Goal: Task Accomplishment & Management: Complete application form

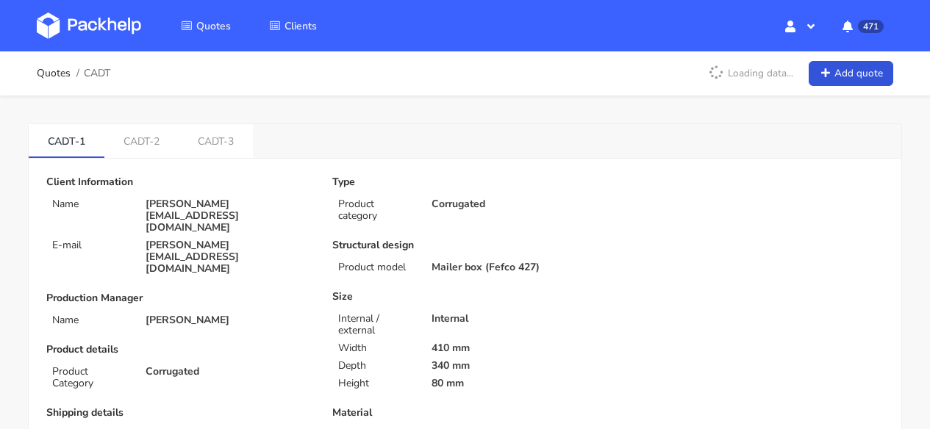
click at [129, 18] on img at bounding box center [89, 25] width 104 height 26
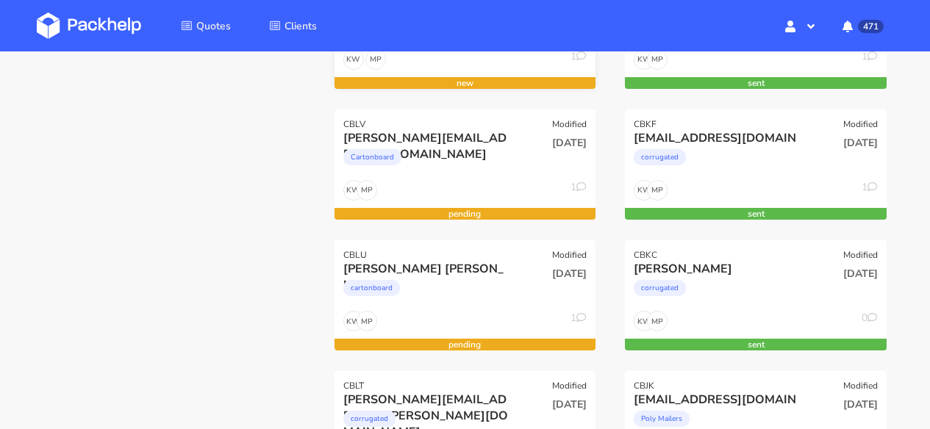
scroll to position [443, 0]
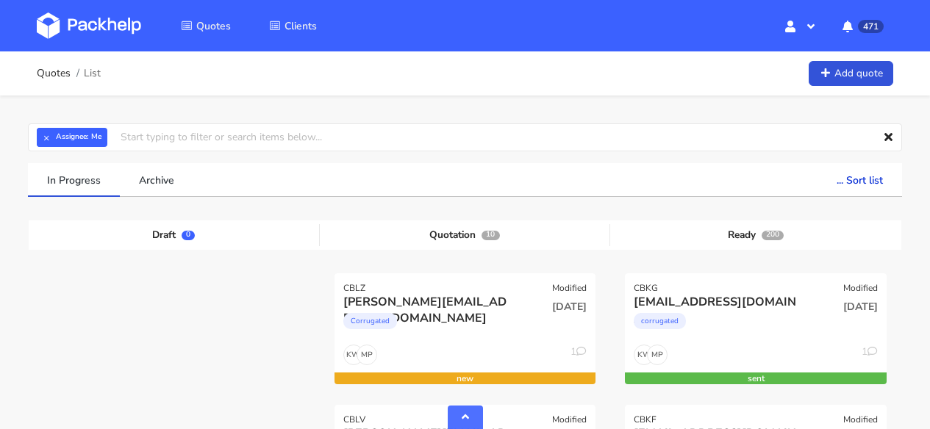
click at [95, 27] on img at bounding box center [89, 25] width 104 height 26
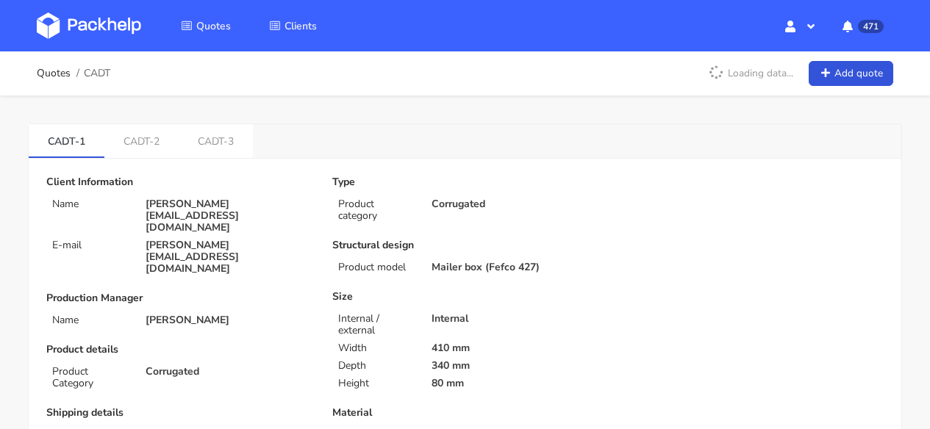
click at [109, 22] on img at bounding box center [89, 25] width 104 height 26
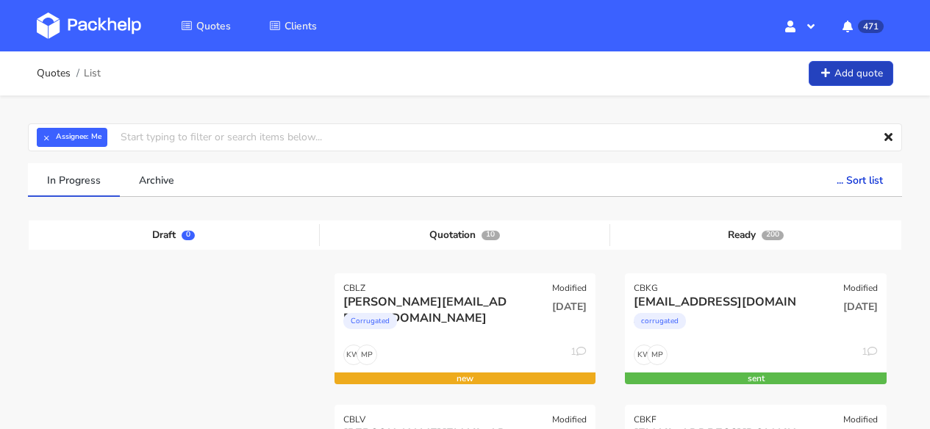
click at [835, 66] on link "Add quote" at bounding box center [851, 74] width 85 height 26
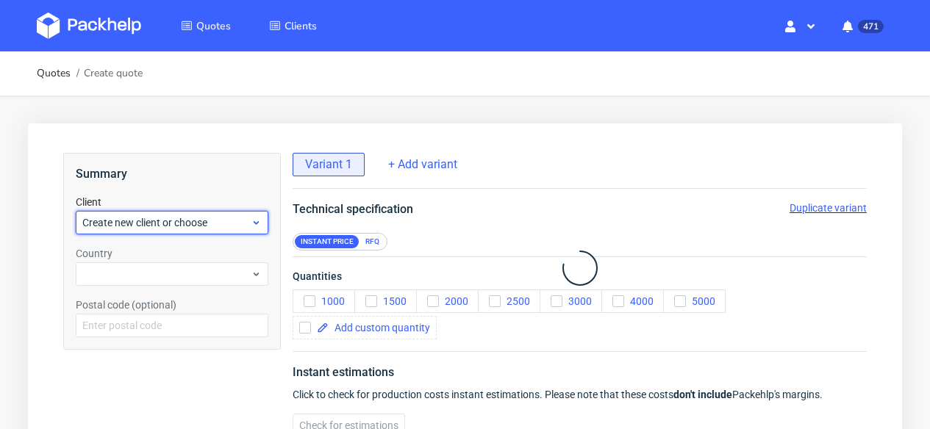
click at [235, 231] on div "Create new client or choose" at bounding box center [172, 223] width 193 height 24
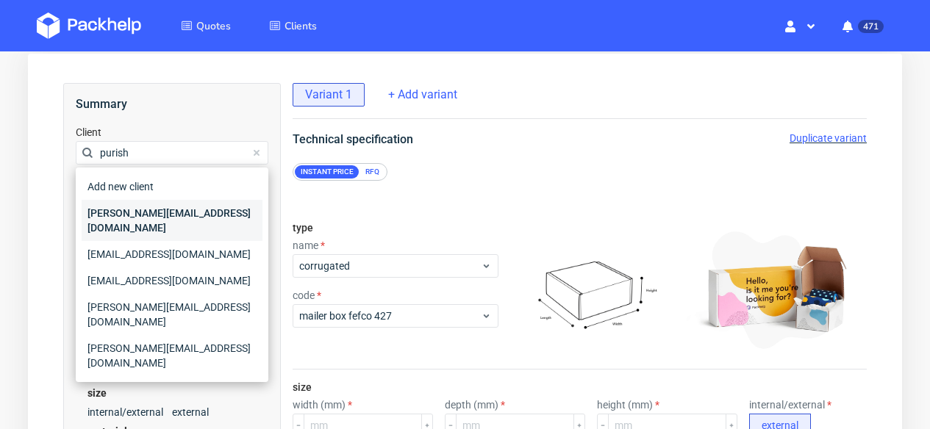
scroll to position [128, 0]
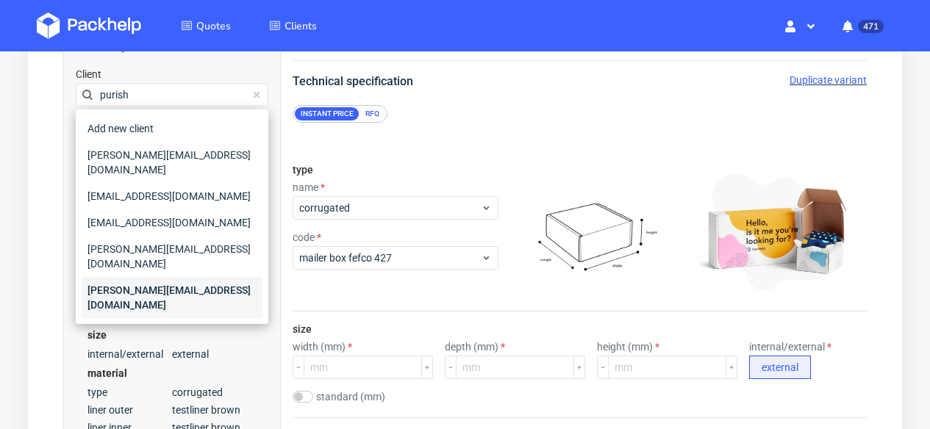
type input "purish"
click at [162, 277] on div "[PERSON_NAME][EMAIL_ADDRESS][DOMAIN_NAME]" at bounding box center [172, 297] width 181 height 41
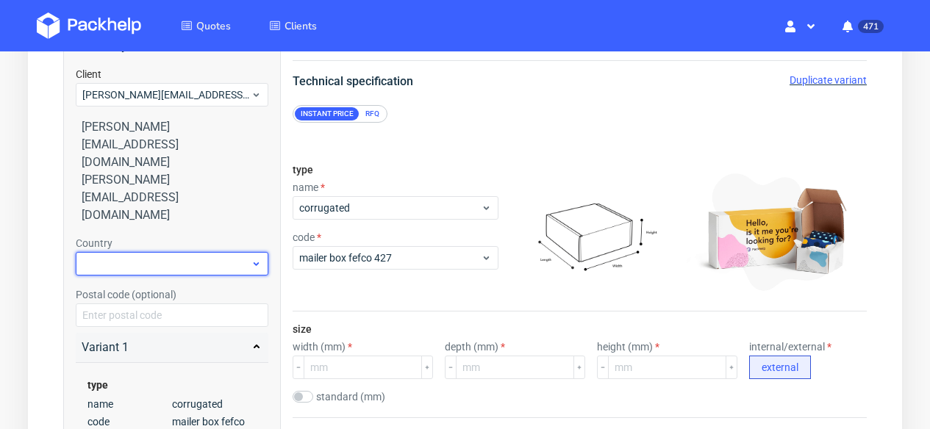
click at [131, 252] on div at bounding box center [172, 264] width 193 height 24
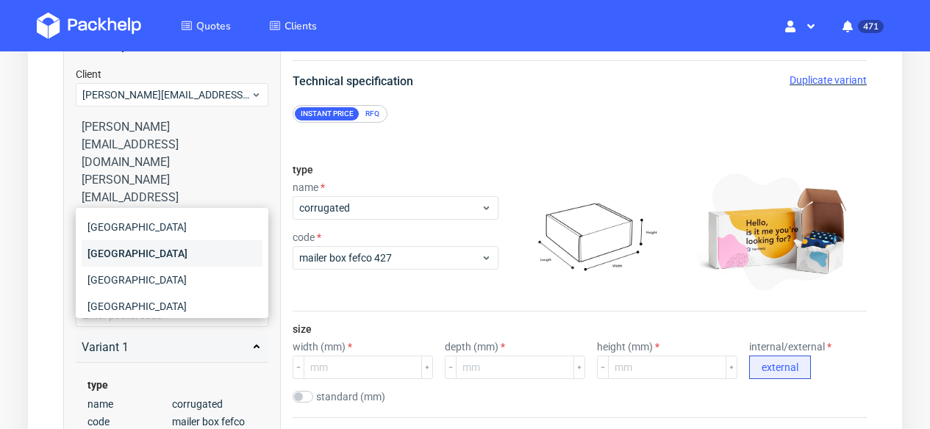
type input "ger"
click at [112, 252] on div "Germany" at bounding box center [172, 253] width 181 height 26
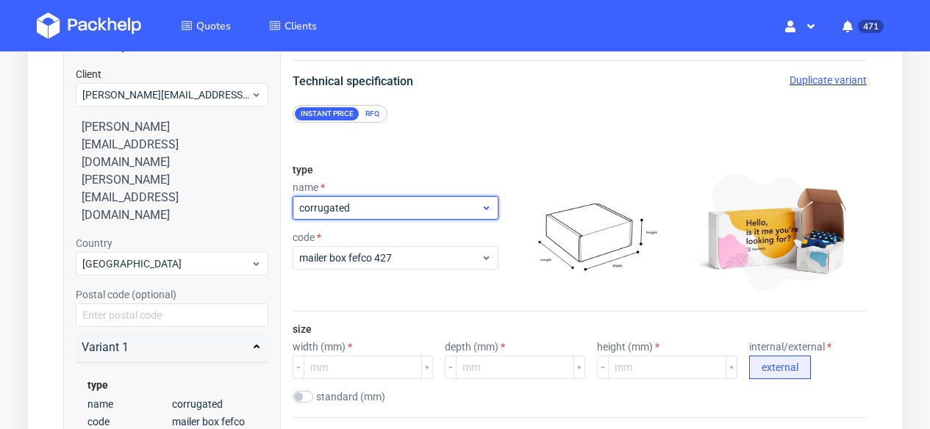
click at [421, 209] on span "corrugated" at bounding box center [390, 208] width 182 height 15
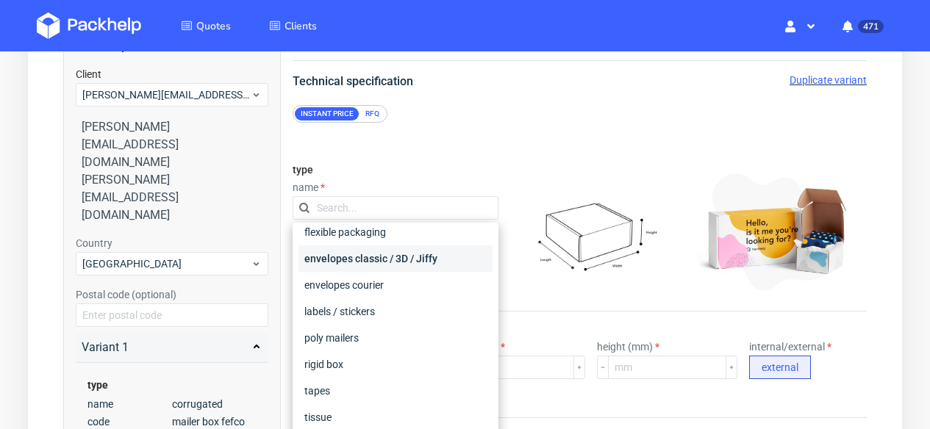
scroll to position [91, 0]
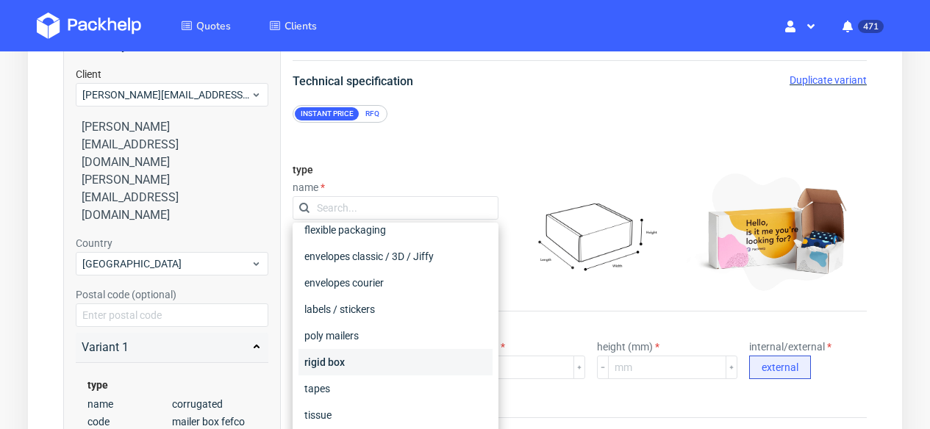
click at [387, 352] on div "rigid box" at bounding box center [395, 362] width 194 height 26
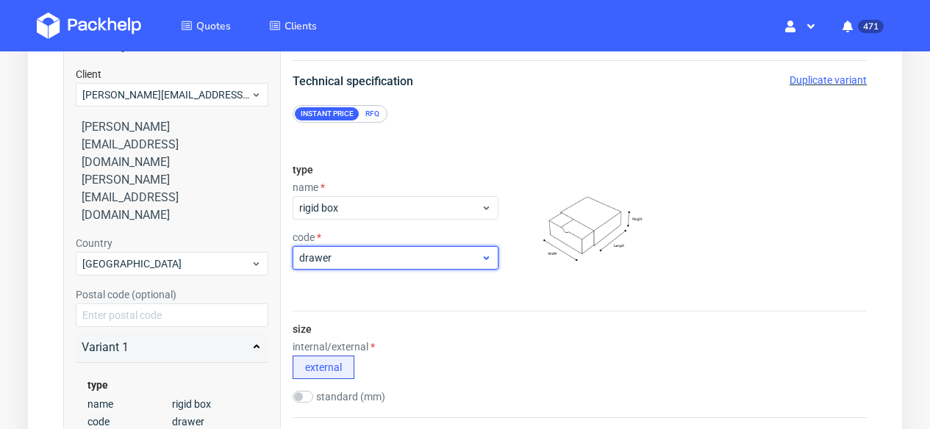
click at [394, 267] on div "drawer" at bounding box center [396, 258] width 206 height 24
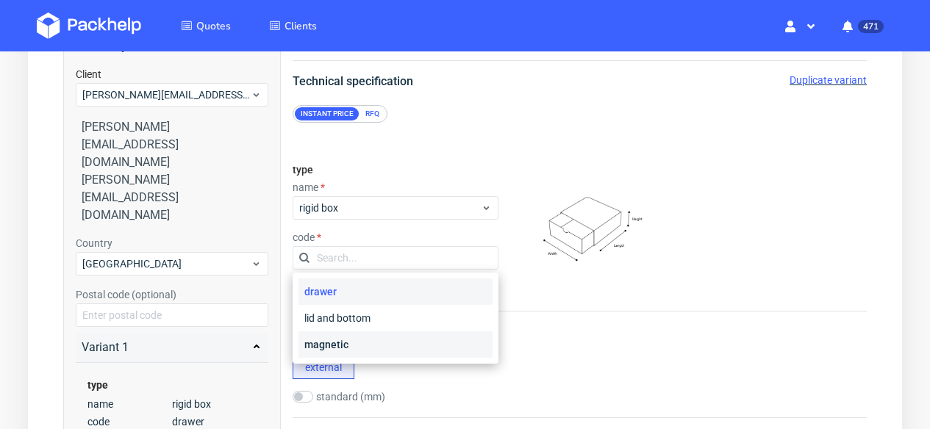
click at [370, 354] on div "magnetic" at bounding box center [395, 345] width 194 height 26
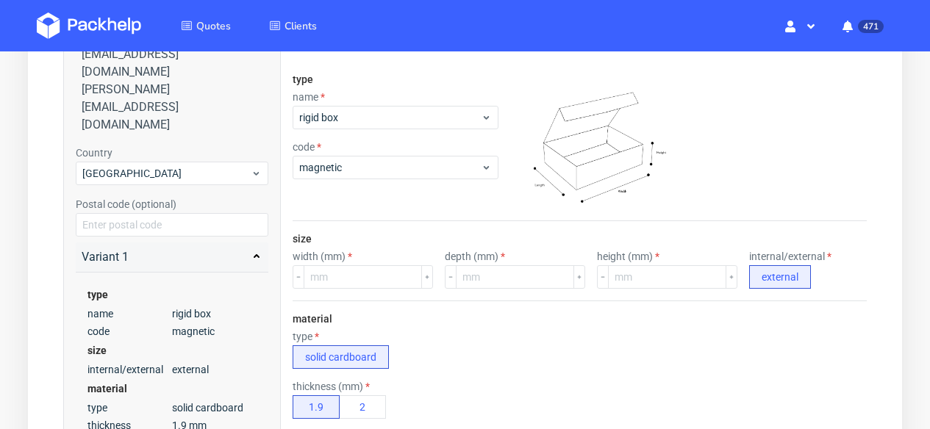
scroll to position [221, 0]
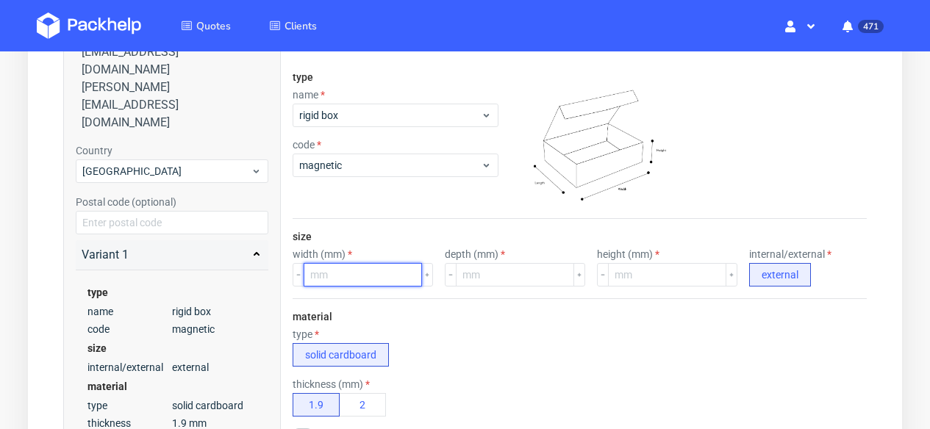
click at [356, 276] on input "number" at bounding box center [363, 275] width 118 height 24
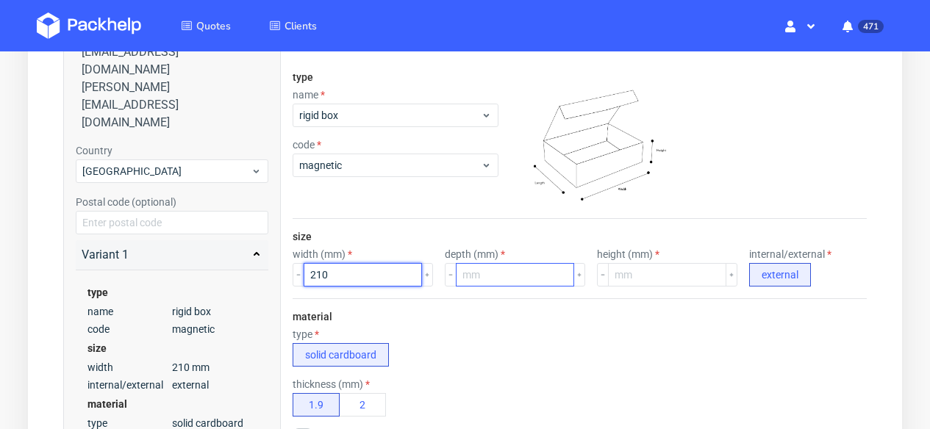
type input "210"
click at [498, 276] on input "number" at bounding box center [515, 275] width 118 height 24
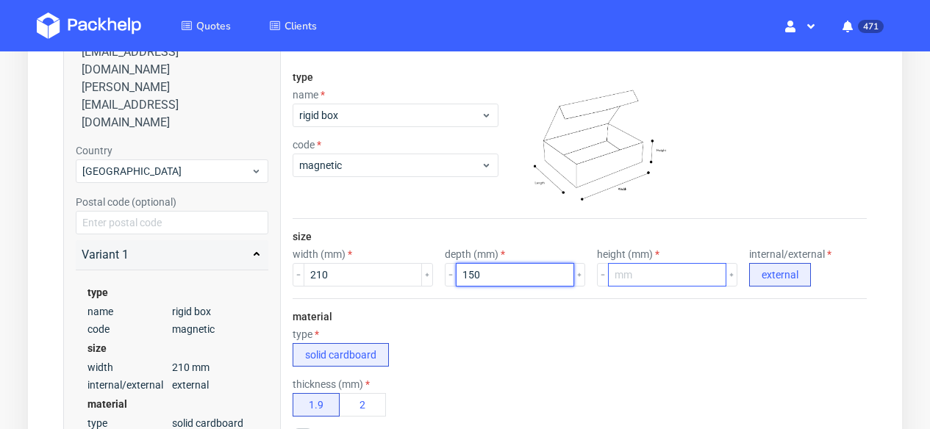
type input "150"
click at [617, 276] on input "number" at bounding box center [667, 275] width 118 height 24
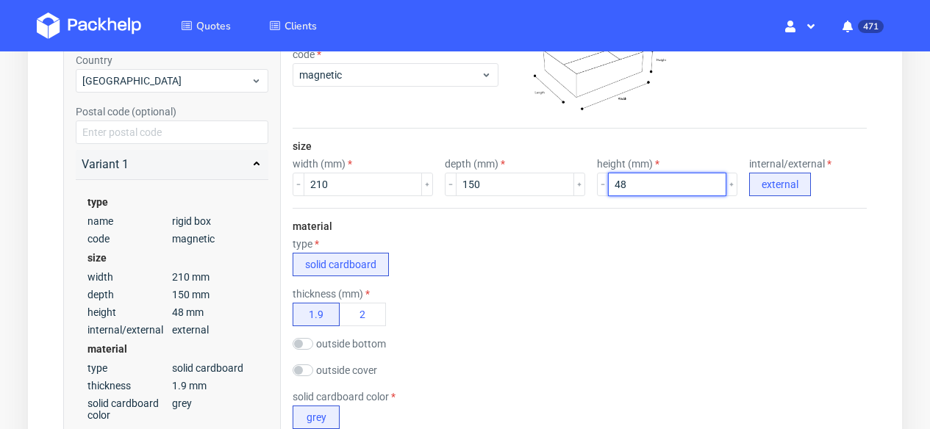
scroll to position [309, 0]
type input "48"
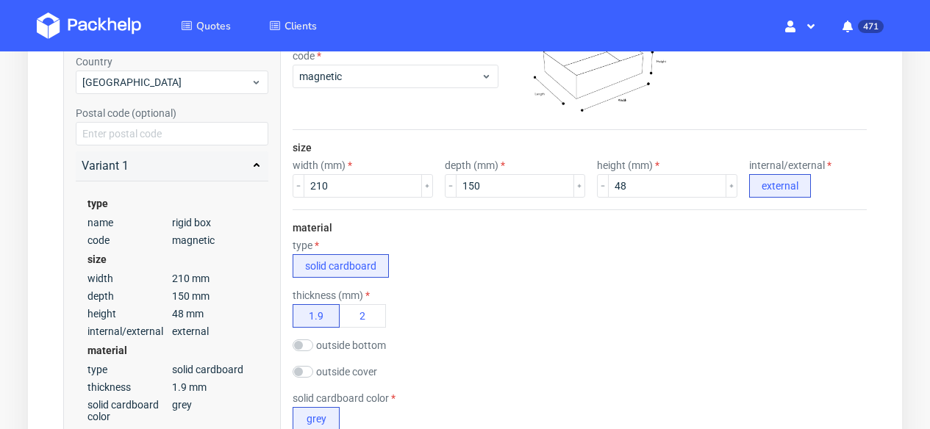
click at [568, 269] on div "type solid cardboard" at bounding box center [580, 259] width 574 height 38
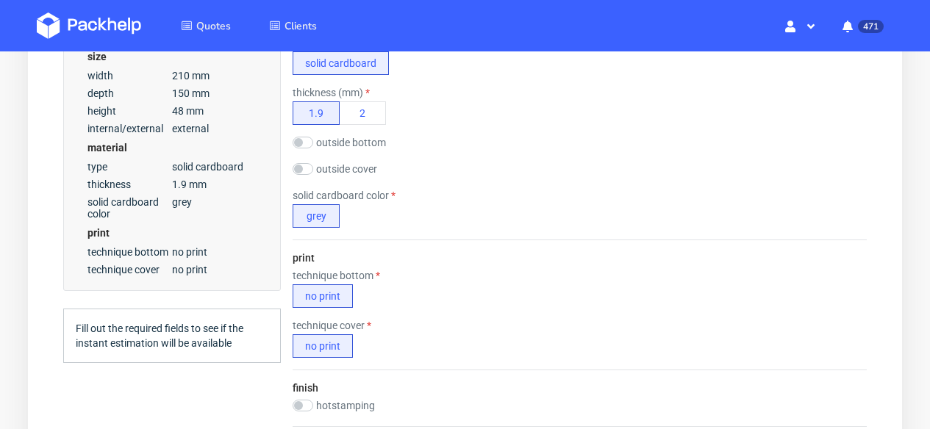
scroll to position [513, 0]
click at [308, 143] on input "checkbox" at bounding box center [303, 142] width 21 height 12
checkbox input "true"
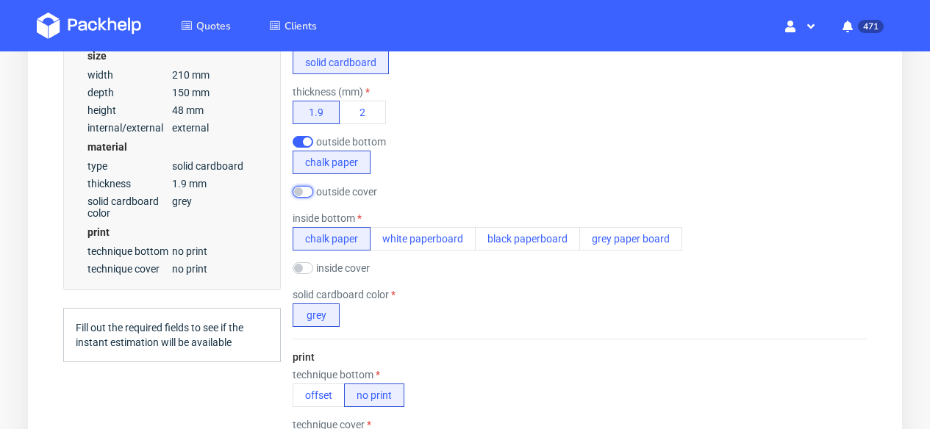
click at [311, 190] on input "checkbox" at bounding box center [303, 192] width 21 height 12
checkbox input "true"
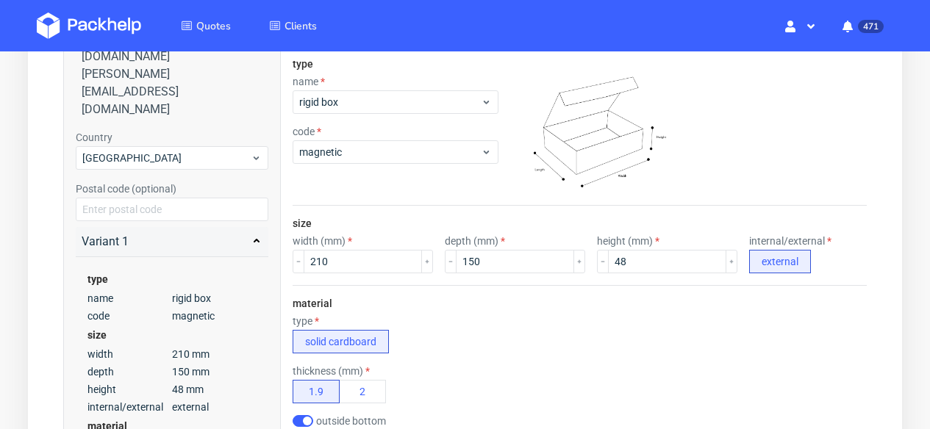
scroll to position [229, 0]
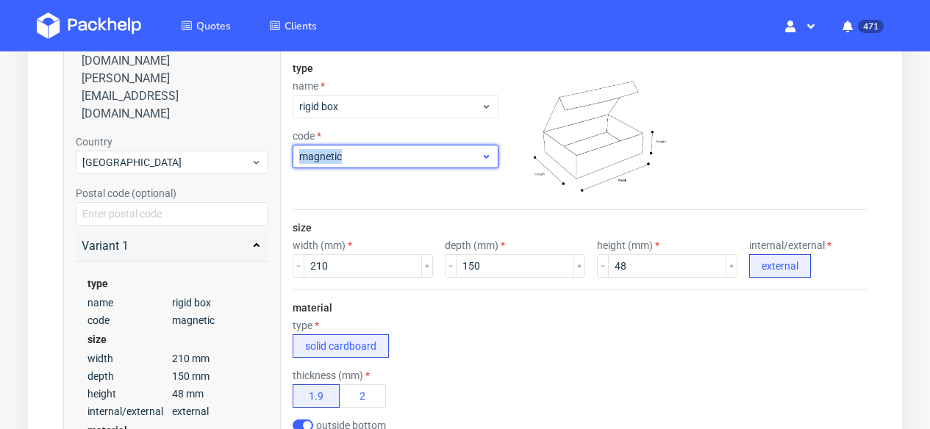
click at [455, 149] on span "magnetic" at bounding box center [390, 156] width 182 height 15
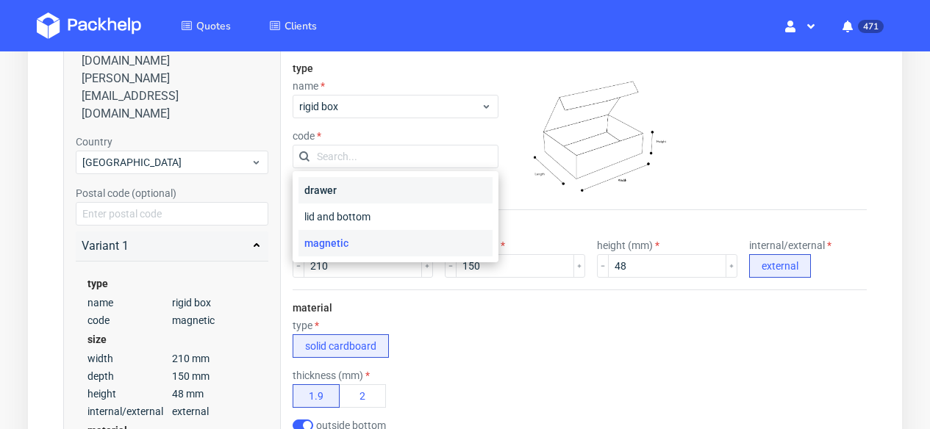
click at [432, 198] on div "drawer" at bounding box center [395, 190] width 194 height 26
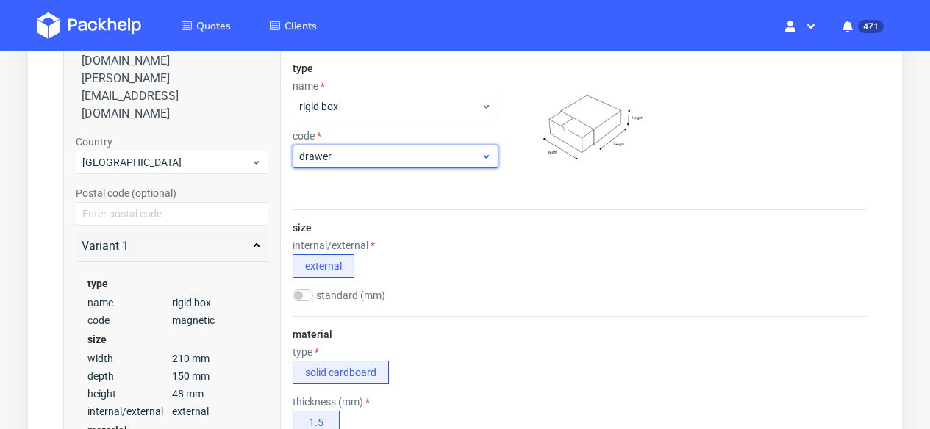
click at [437, 155] on span "drawer" at bounding box center [390, 156] width 182 height 15
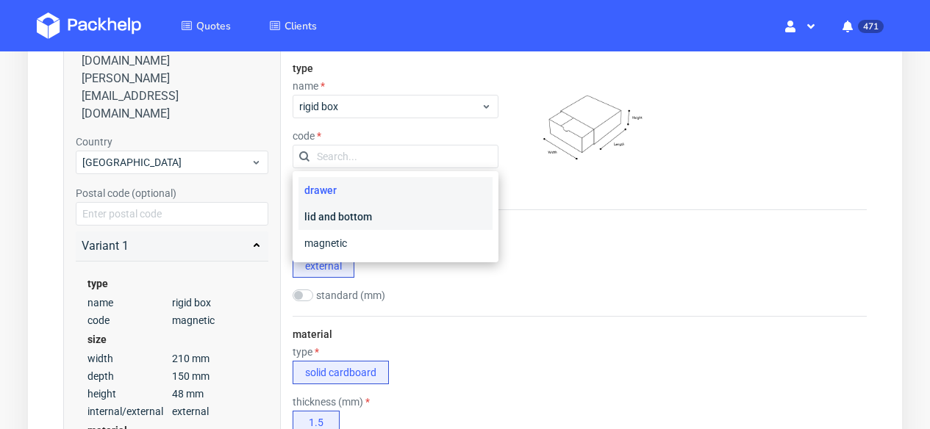
click at [417, 221] on div "lid and bottom" at bounding box center [395, 217] width 194 height 26
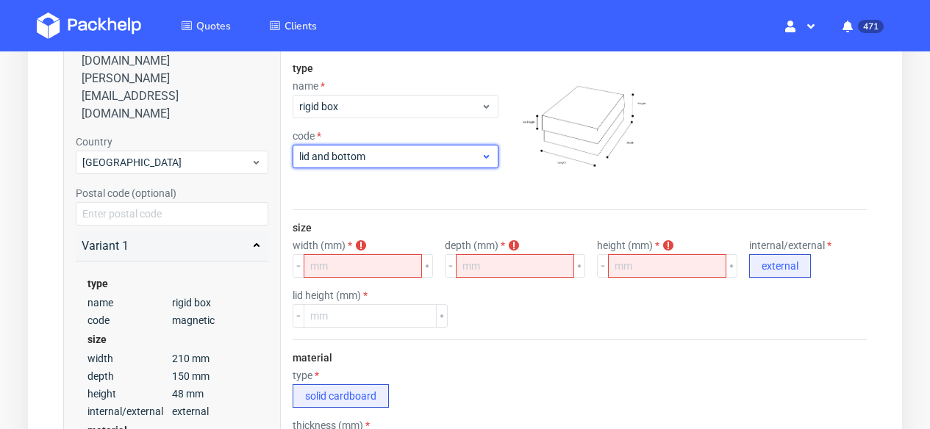
click at [426, 154] on span "lid and bottom" at bounding box center [390, 156] width 182 height 15
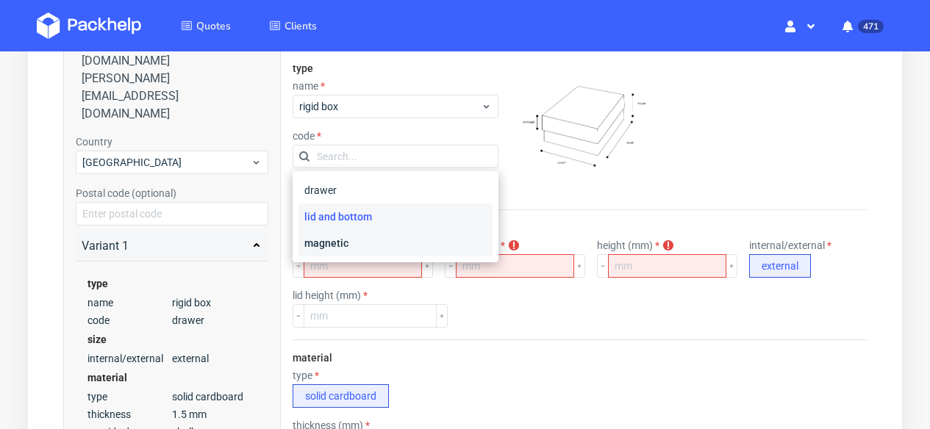
click at [404, 248] on div "magnetic" at bounding box center [395, 243] width 194 height 26
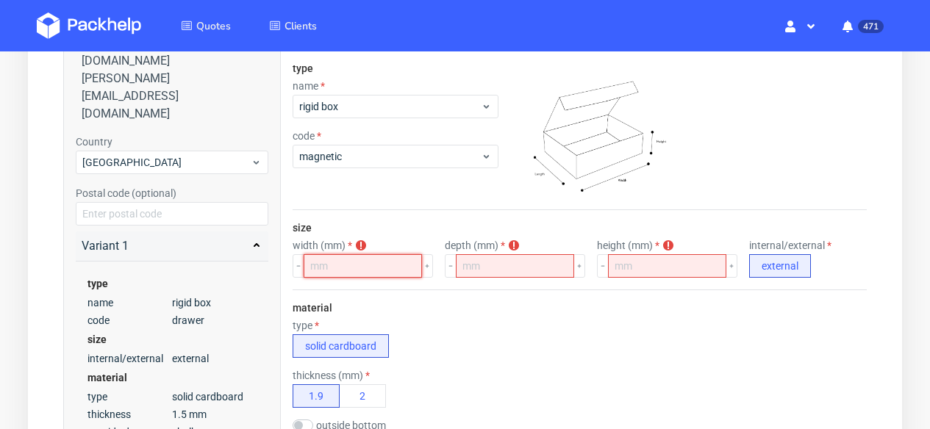
click at [377, 264] on input "number" at bounding box center [363, 266] width 118 height 24
type input "210"
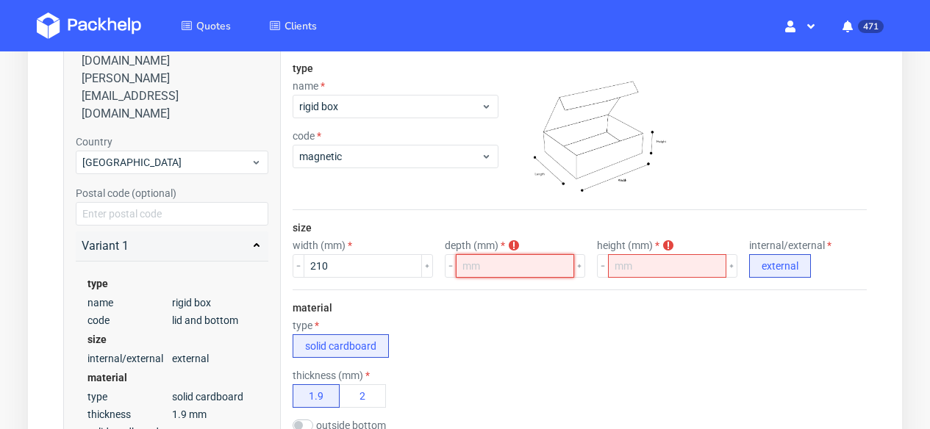
click at [562, 263] on input "number" at bounding box center [515, 266] width 118 height 24
type input "150"
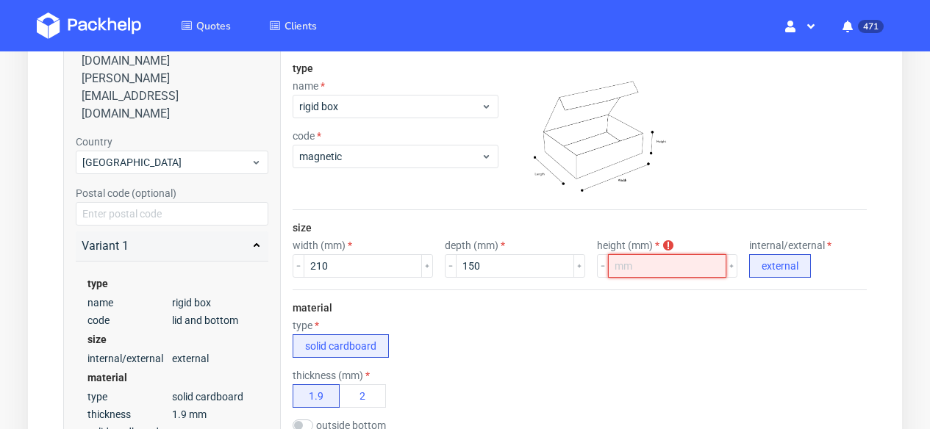
click at [692, 257] on input "number" at bounding box center [667, 266] width 118 height 24
type input "50"
click at [629, 373] on div "thickness (mm) 1.9 2" at bounding box center [580, 389] width 574 height 38
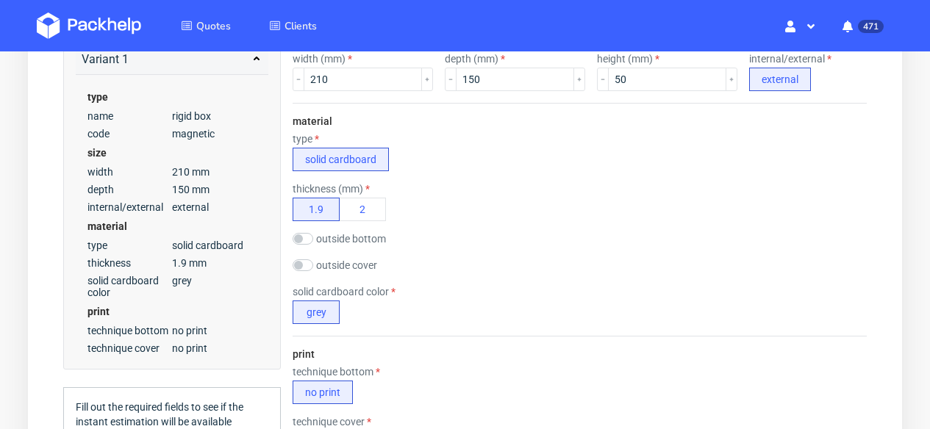
scroll to position [417, 0]
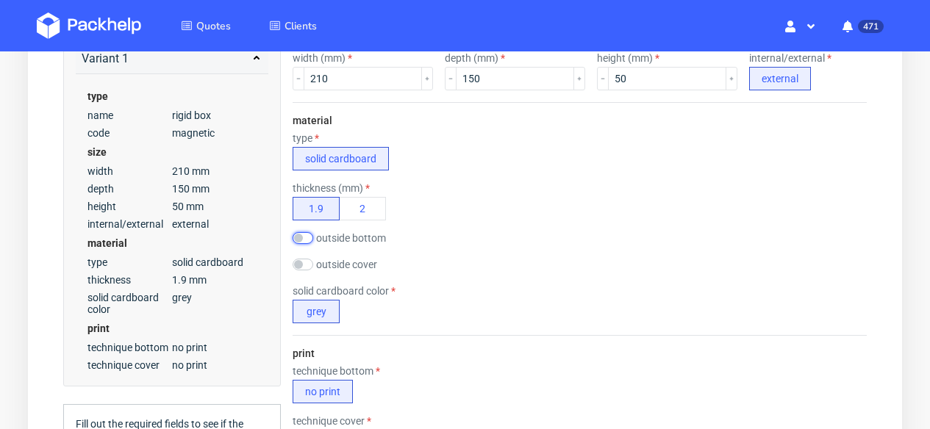
click at [306, 242] on input "checkbox" at bounding box center [303, 238] width 21 height 12
checkbox input "true"
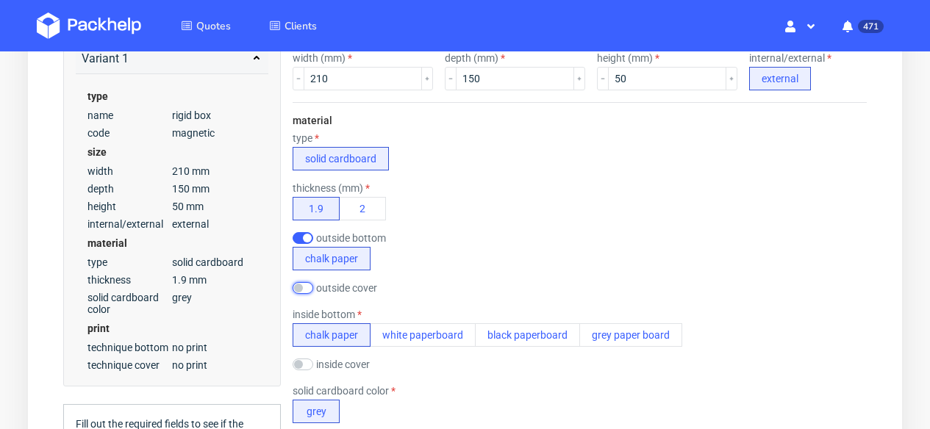
click at [304, 286] on input "checkbox" at bounding box center [303, 288] width 21 height 12
checkbox input "true"
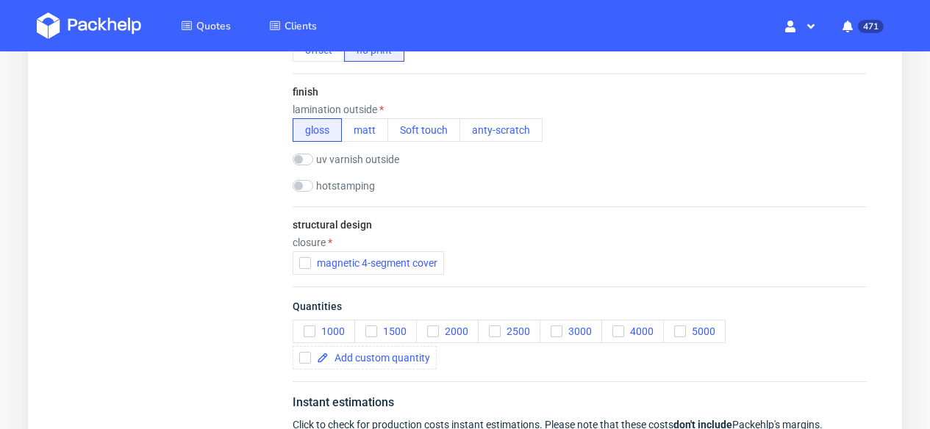
scroll to position [958, 0]
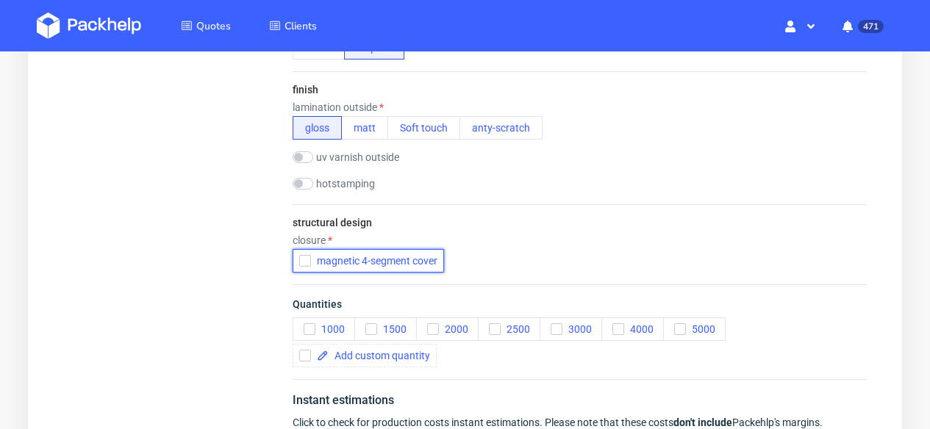
click at [385, 266] on span "magnetic 4-segment cover" at bounding box center [374, 261] width 126 height 12
click at [391, 334] on span "1500" at bounding box center [391, 329] width 29 height 12
click at [369, 328] on icon "button" at bounding box center [371, 329] width 10 height 10
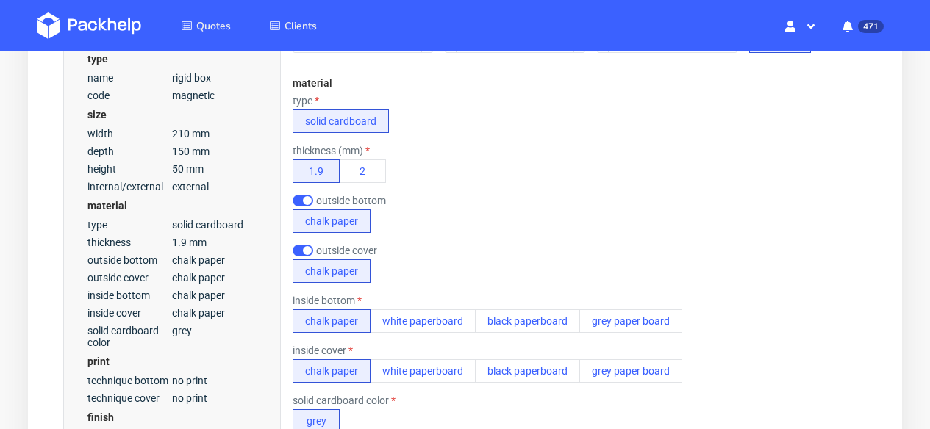
scroll to position [455, 0]
click at [413, 326] on button "white paperboard" at bounding box center [423, 321] width 106 height 24
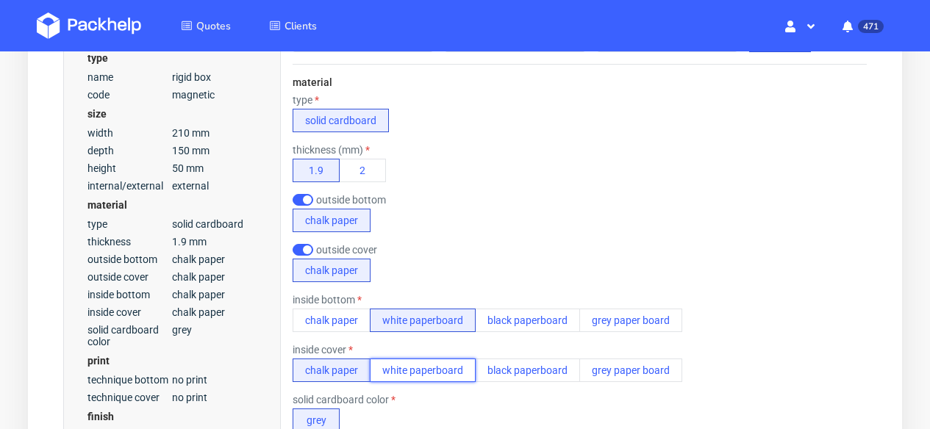
click at [413, 371] on button "white paperboard" at bounding box center [423, 371] width 106 height 24
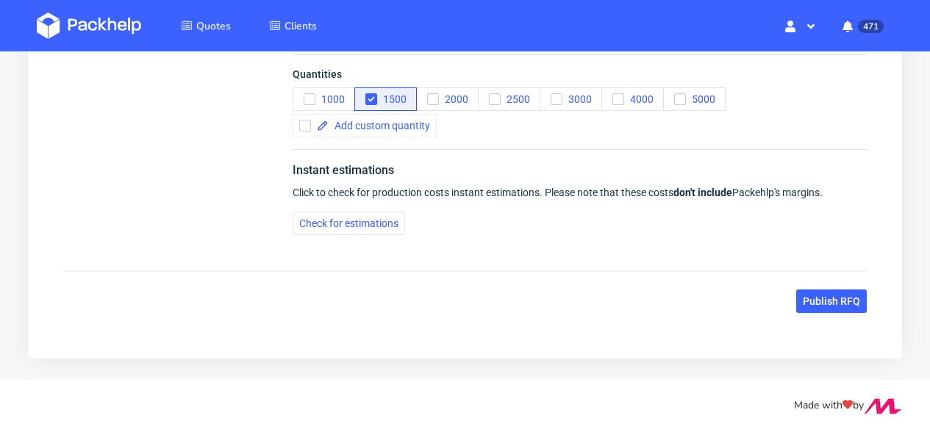
scroll to position [1190, 0]
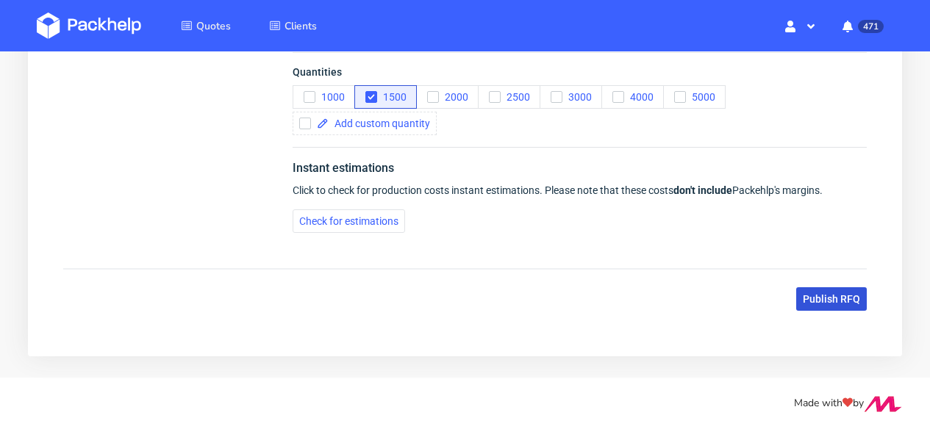
click at [811, 294] on span "Publish RFQ" at bounding box center [831, 299] width 57 height 10
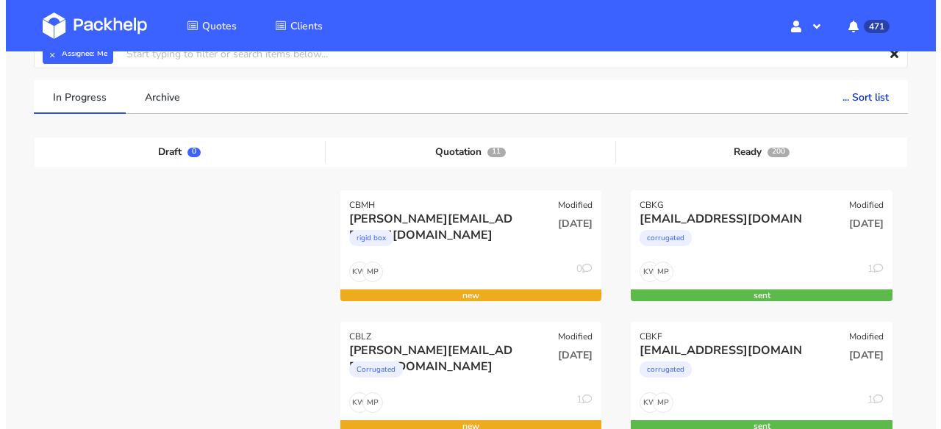
scroll to position [116, 0]
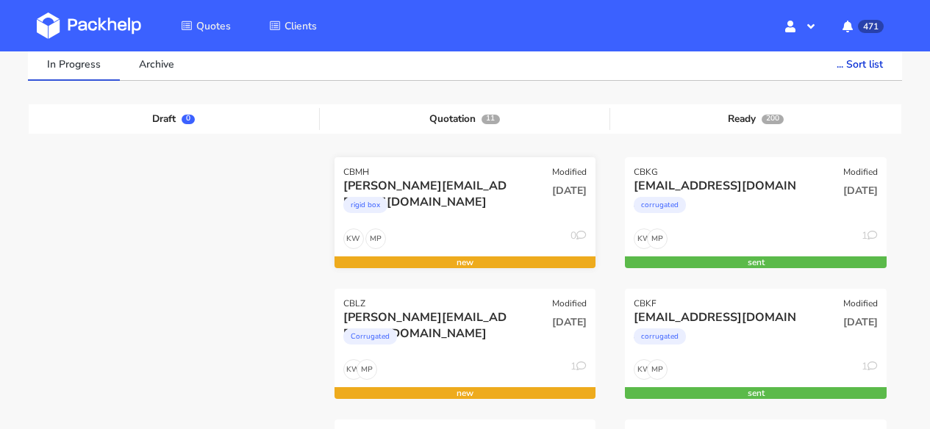
click at [532, 221] on div "[DATE]" at bounding box center [553, 203] width 88 height 50
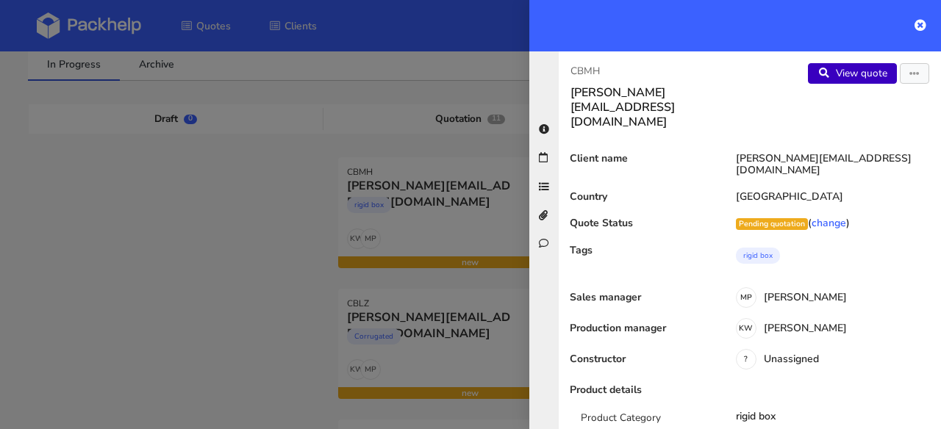
click at [845, 82] on link "View quote" at bounding box center [852, 73] width 89 height 21
click at [909, 77] on icon "button" at bounding box center [914, 74] width 10 height 10
click at [858, 103] on link "Edit quote" at bounding box center [866, 104] width 129 height 24
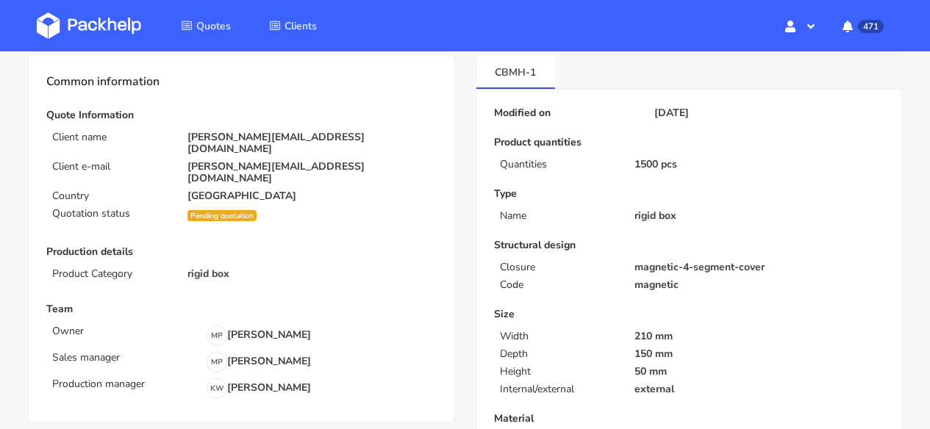
scroll to position [62, 0]
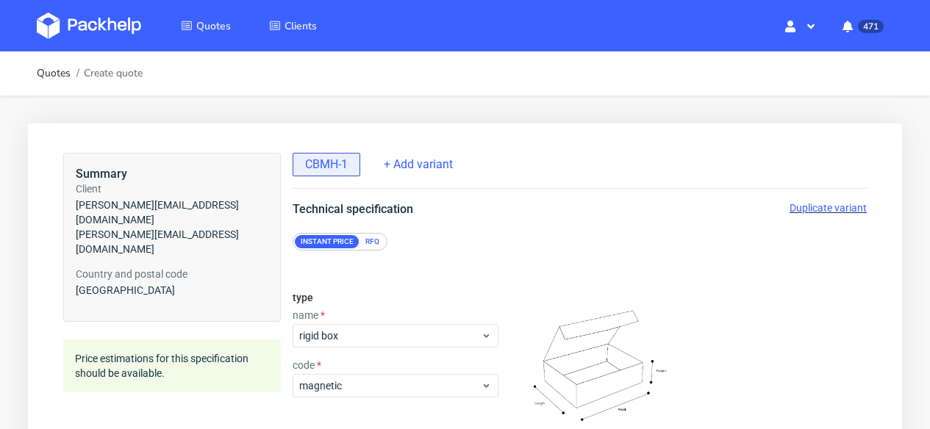
click at [371, 243] on div "RFQ" at bounding box center [372, 241] width 26 height 13
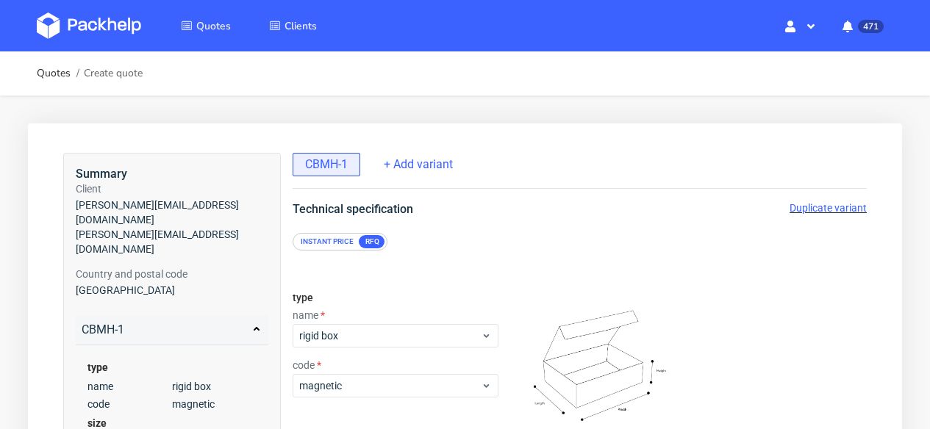
click at [337, 243] on div "Instant price" at bounding box center [327, 241] width 65 height 13
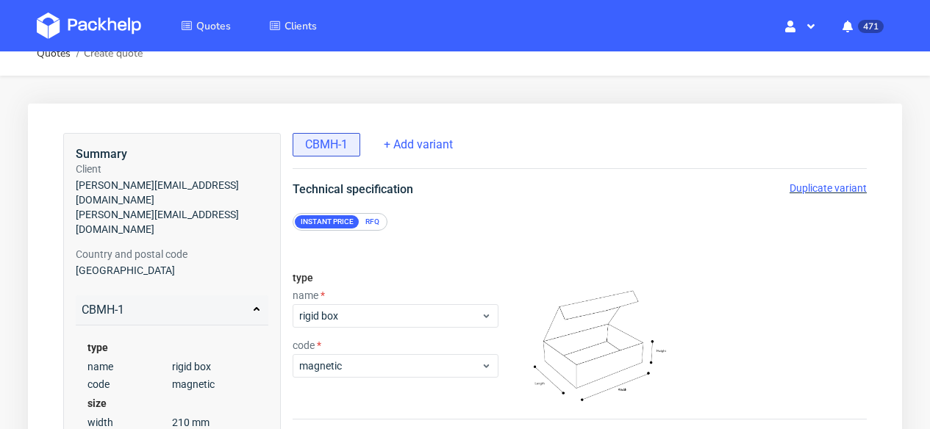
scroll to position [25, 0]
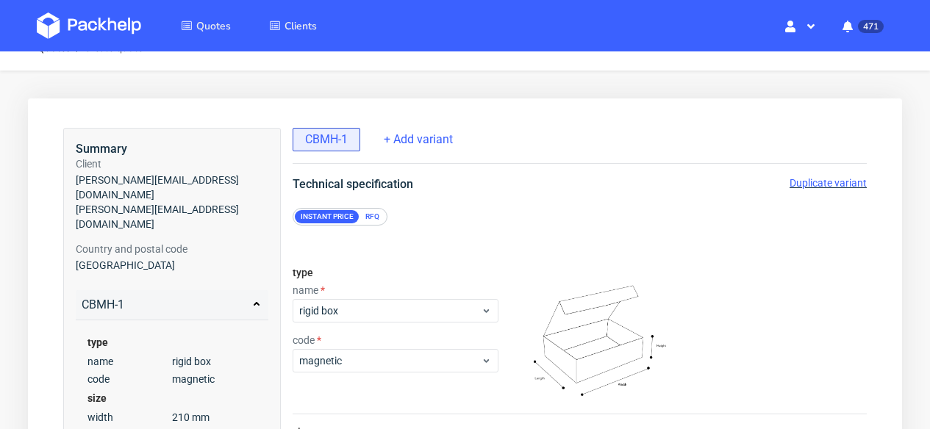
click at [118, 19] on img at bounding box center [89, 25] width 104 height 26
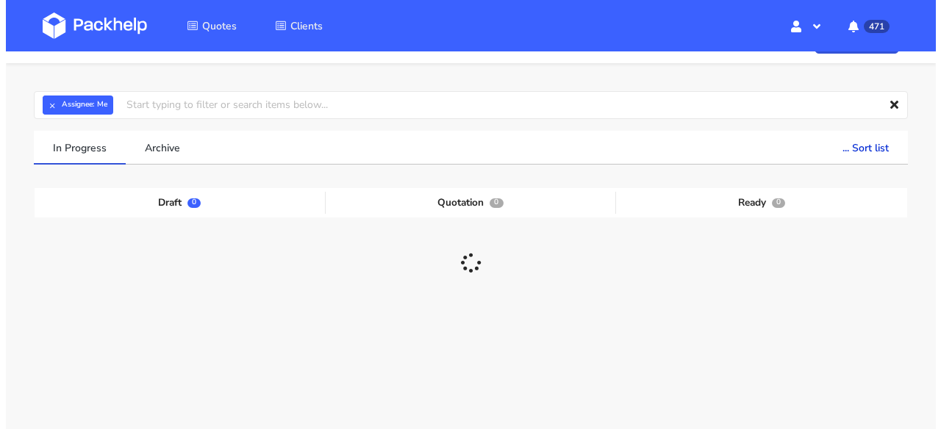
scroll to position [134, 0]
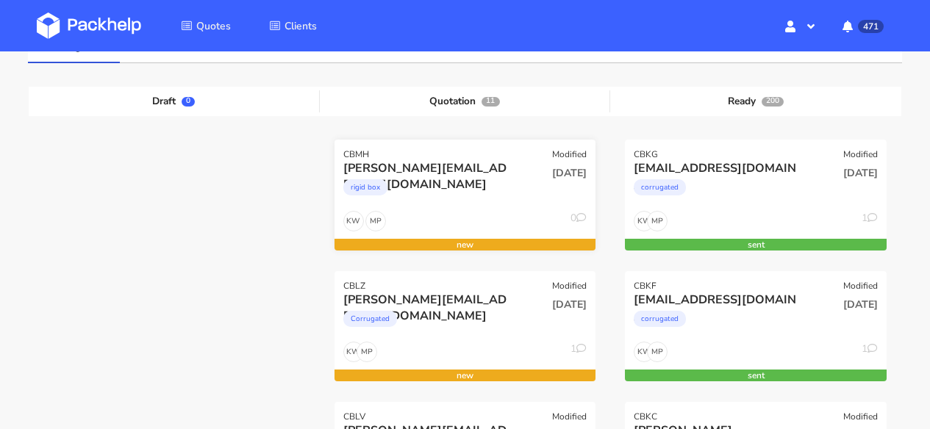
click at [457, 173] on div "[PERSON_NAME][EMAIL_ADDRESS][DOMAIN_NAME]" at bounding box center [426, 168] width 166 height 16
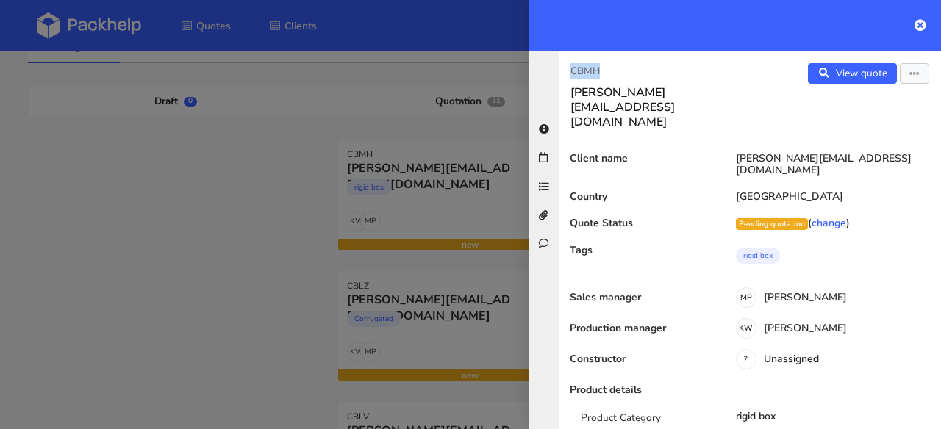
drag, startPoint x: 606, startPoint y: 63, endPoint x: 568, endPoint y: 65, distance: 38.3
click at [568, 65] on div "CBMH [EMAIL_ADDRESS][DOMAIN_NAME]" at bounding box center [654, 96] width 191 height 66
copy p "CBMH"
click at [849, 69] on link "View quote" at bounding box center [852, 73] width 89 height 21
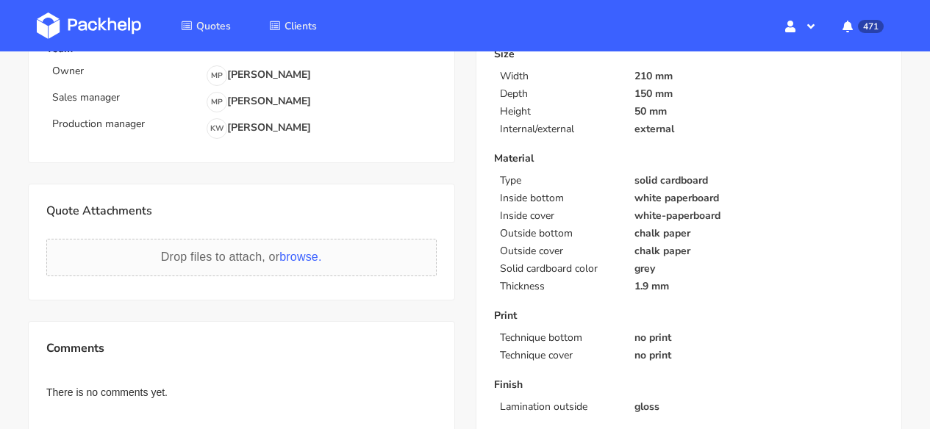
scroll to position [479, 0]
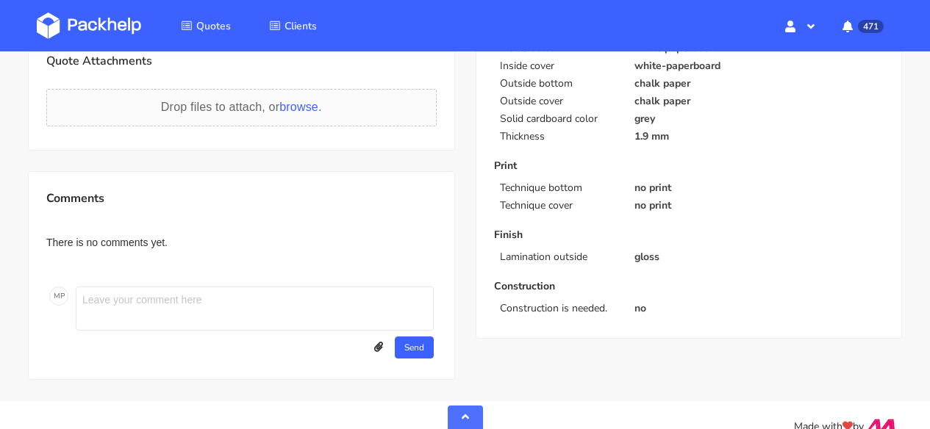
click at [123, 26] on img at bounding box center [89, 25] width 104 height 26
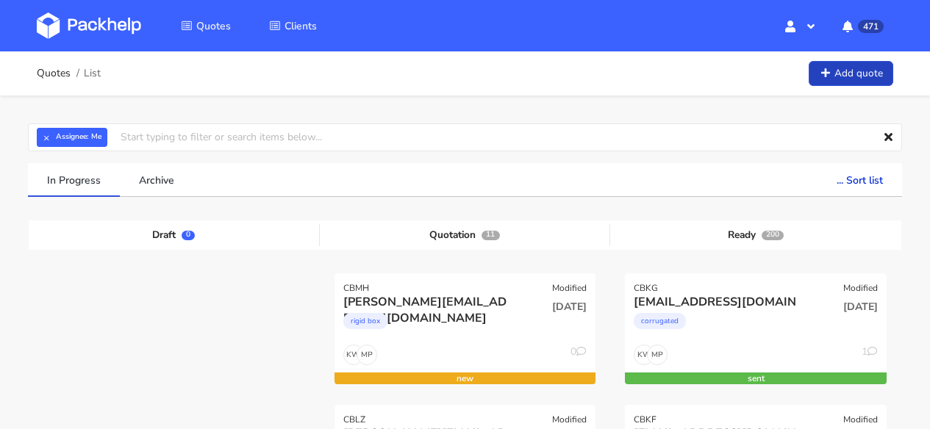
click at [847, 71] on link "Add quote" at bounding box center [851, 74] width 85 height 26
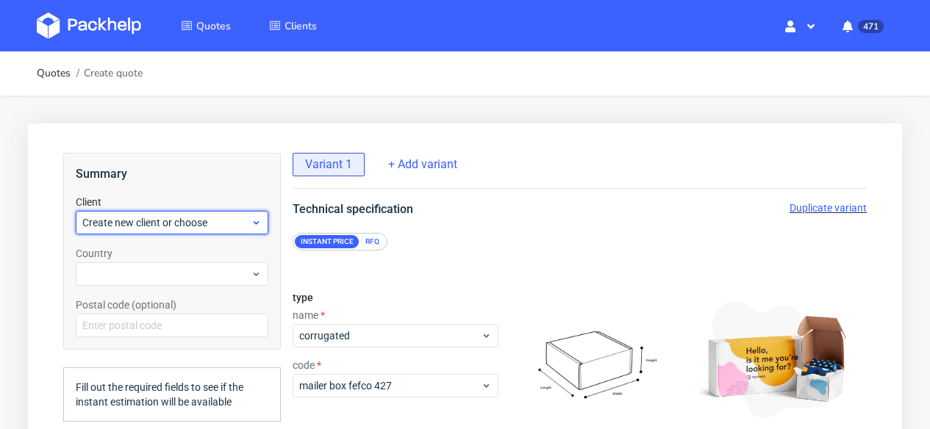
click at [172, 220] on span "Create new client or choose" at bounding box center [166, 222] width 168 height 15
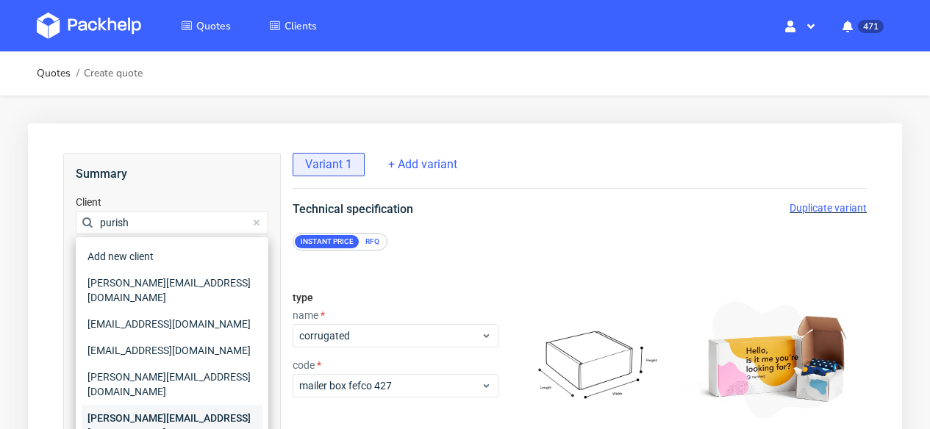
type input "purish"
click at [148, 405] on div "[PERSON_NAME][EMAIL_ADDRESS][DOMAIN_NAME]" at bounding box center [172, 425] width 181 height 41
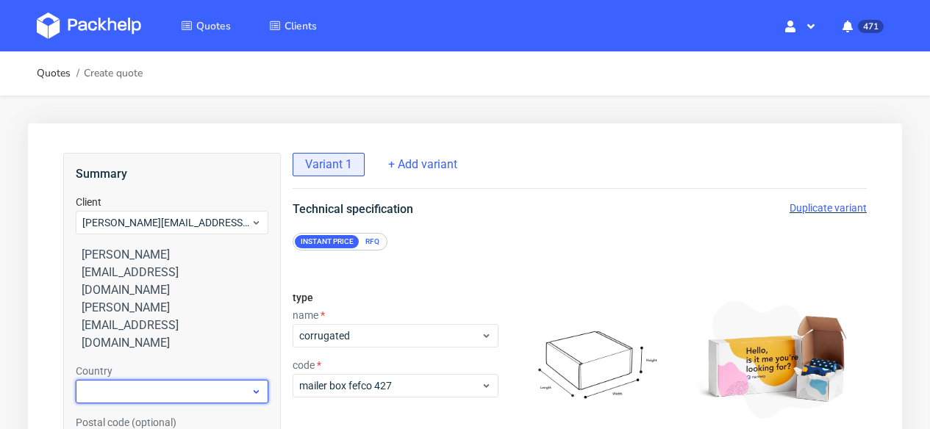
click at [127, 380] on div at bounding box center [172, 392] width 193 height 24
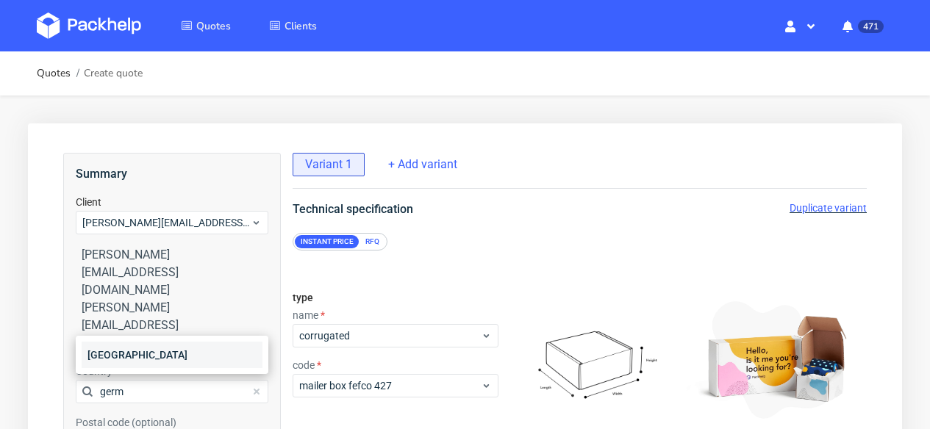
type input "germ"
click at [129, 351] on div "Germany" at bounding box center [172, 355] width 181 height 26
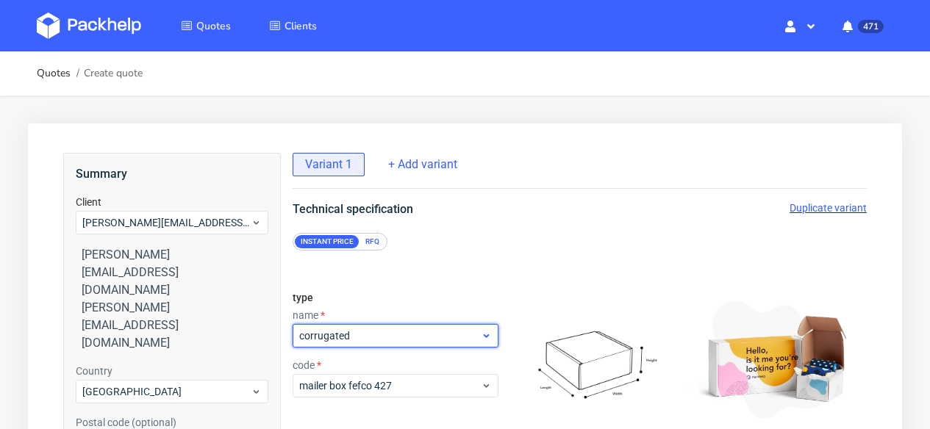
click at [334, 332] on span "corrugated" at bounding box center [390, 336] width 182 height 15
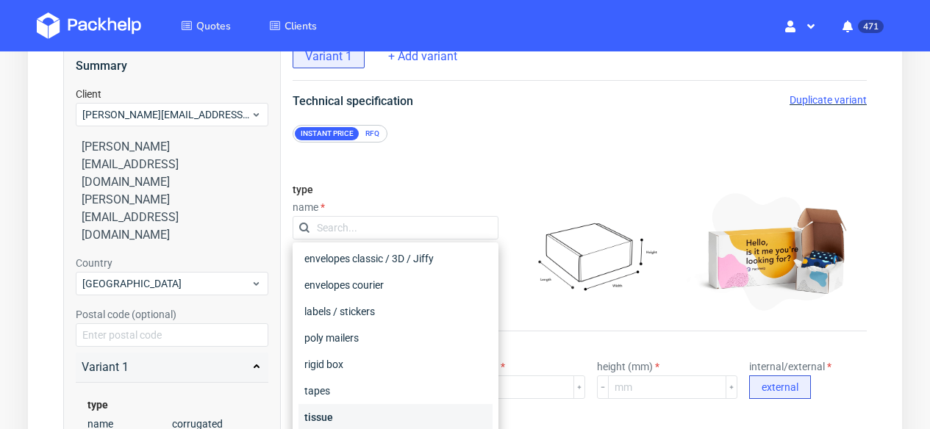
scroll to position [273, 0]
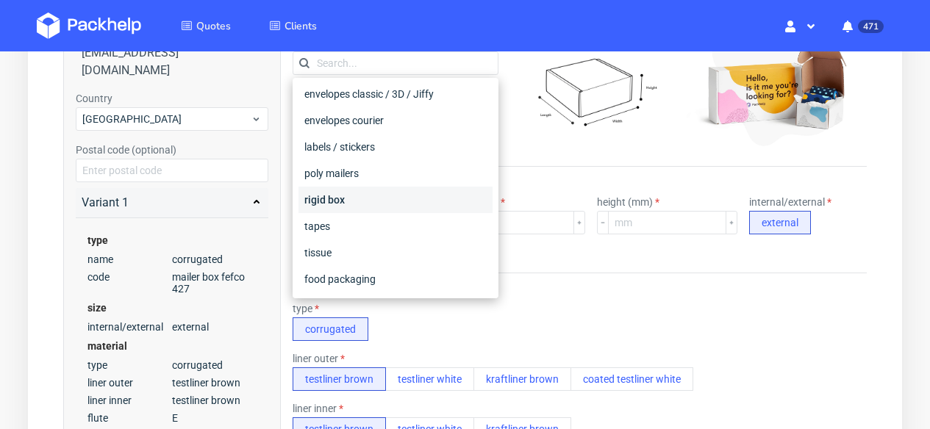
click at [358, 200] on div "rigid box" at bounding box center [395, 200] width 194 height 26
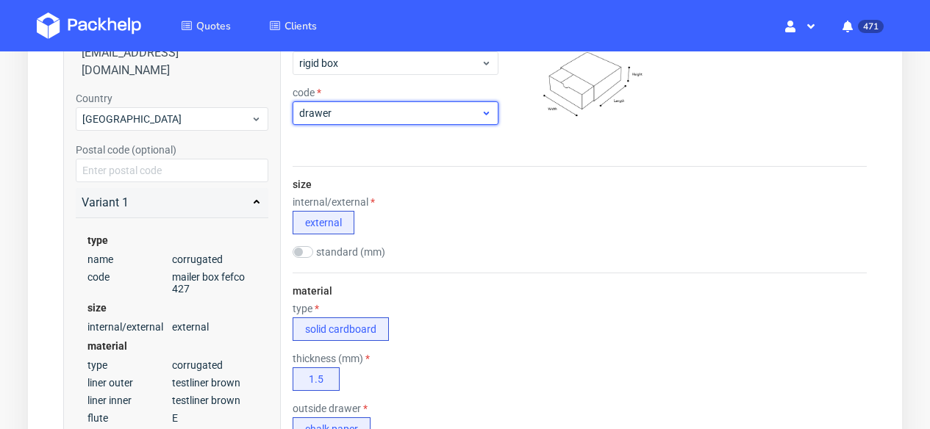
click at [362, 113] on span "drawer" at bounding box center [390, 113] width 182 height 15
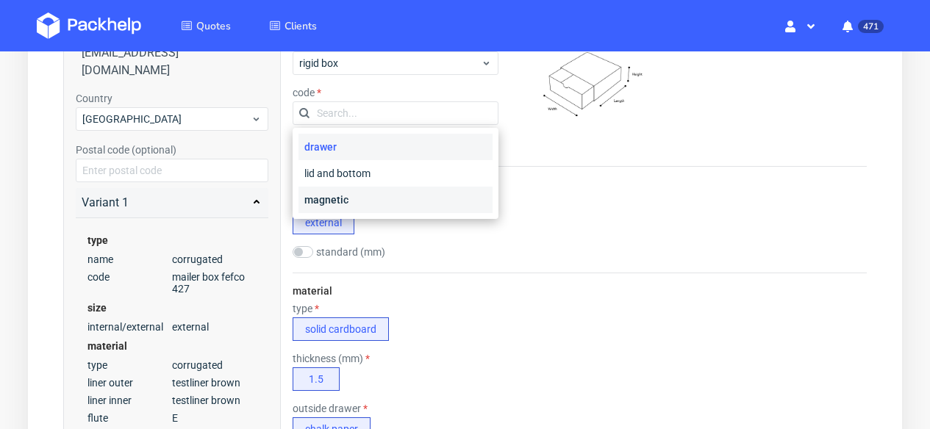
click at [353, 204] on div "magnetic" at bounding box center [395, 200] width 194 height 26
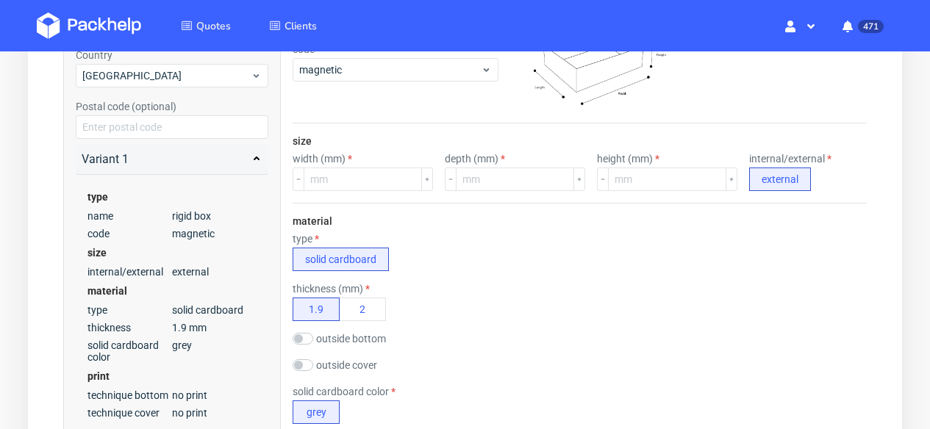
scroll to position [165, 0]
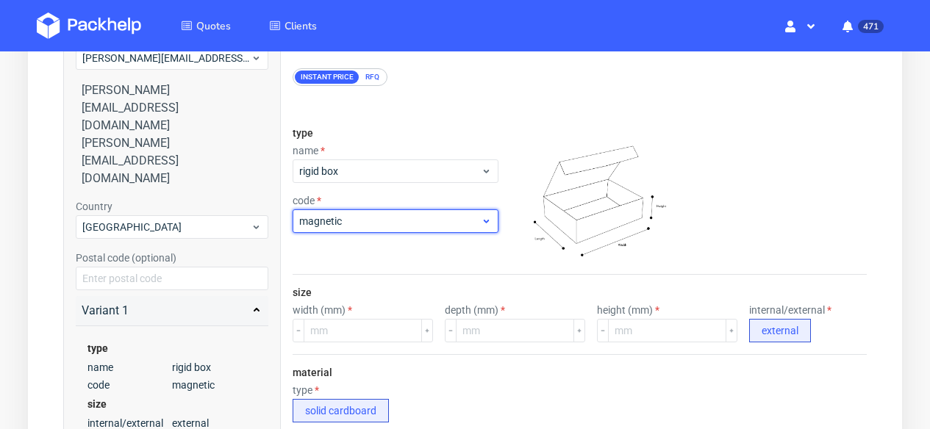
click at [357, 215] on span "magnetic" at bounding box center [390, 221] width 182 height 15
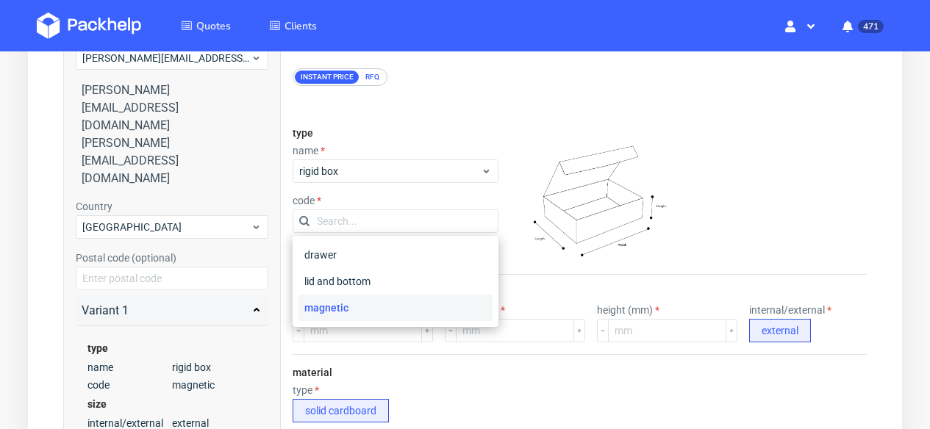
click at [350, 319] on div "magnetic" at bounding box center [395, 308] width 194 height 26
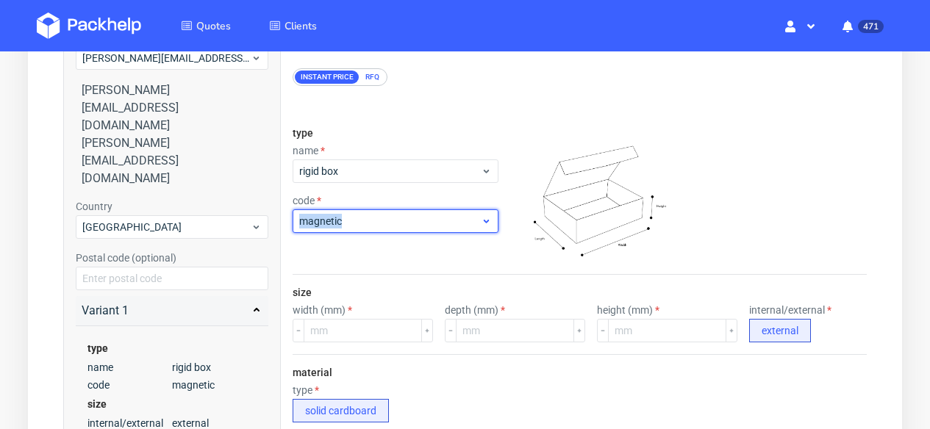
click at [367, 212] on div "magnetic" at bounding box center [396, 222] width 206 height 24
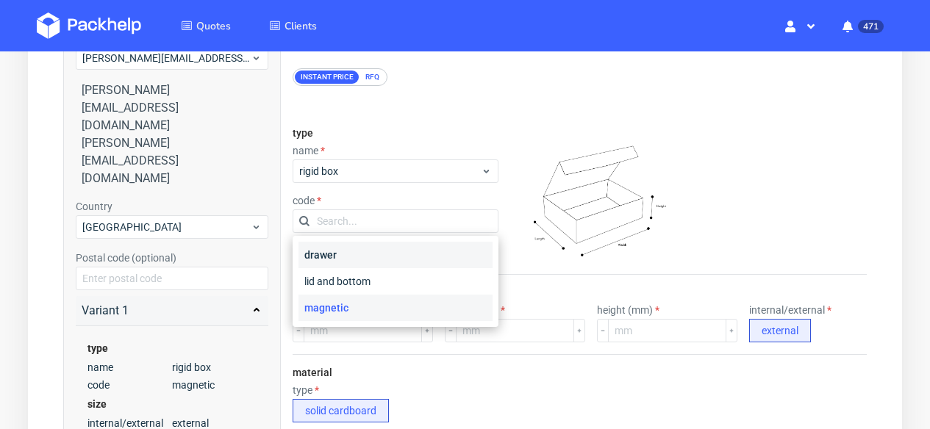
click at [358, 252] on div "drawer" at bounding box center [395, 255] width 194 height 26
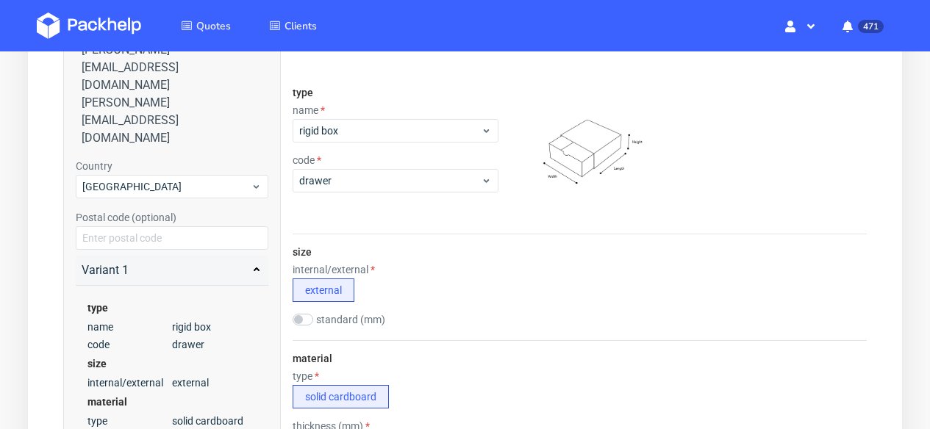
scroll to position [277, 0]
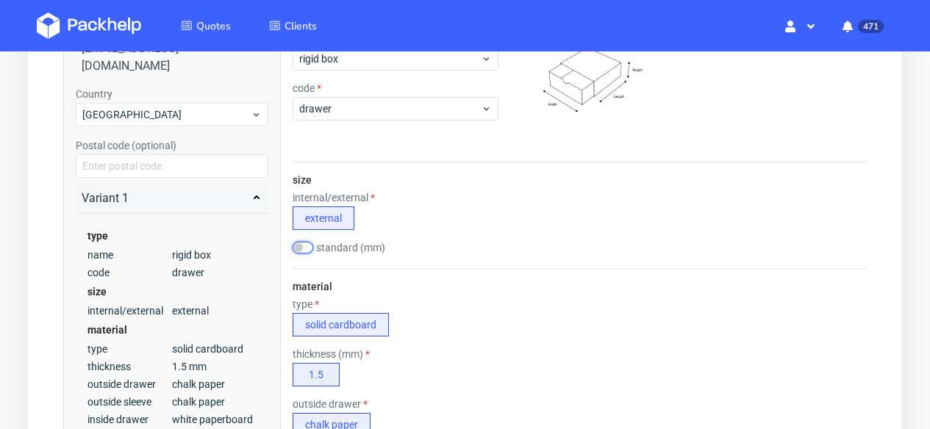
click at [306, 246] on input "checkbox" at bounding box center [303, 248] width 21 height 12
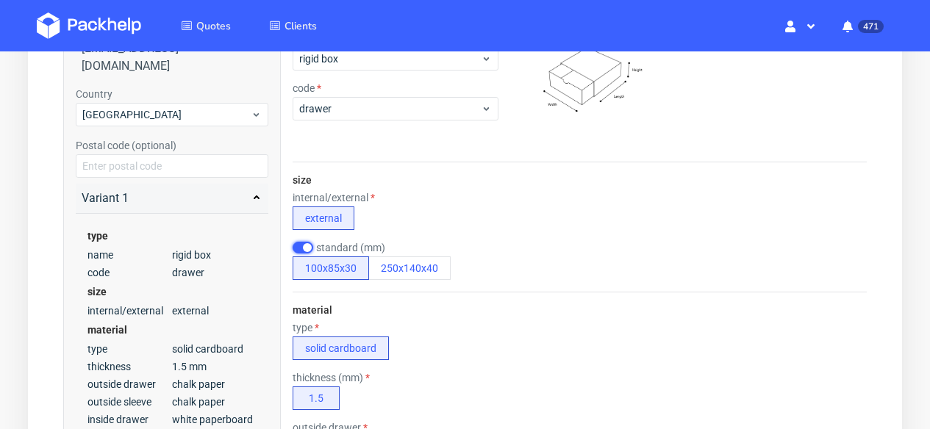
click at [307, 246] on input "checkbox" at bounding box center [303, 248] width 21 height 12
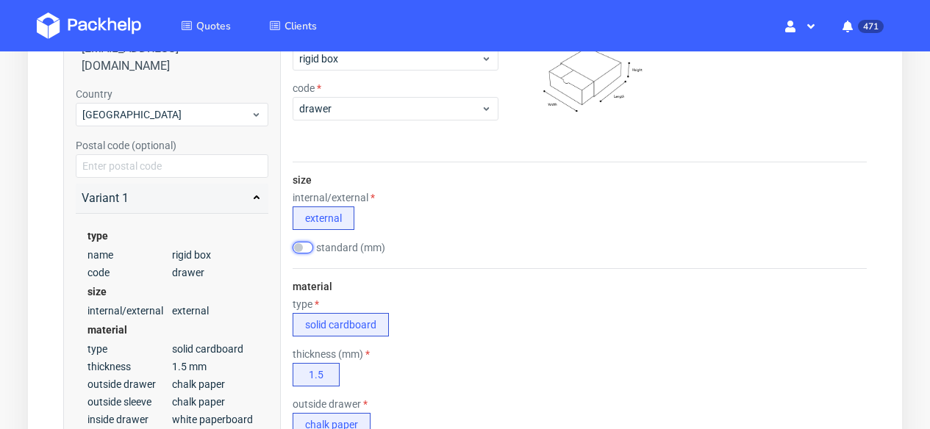
click at [307, 246] on input "checkbox" at bounding box center [303, 248] width 21 height 12
checkbox input "true"
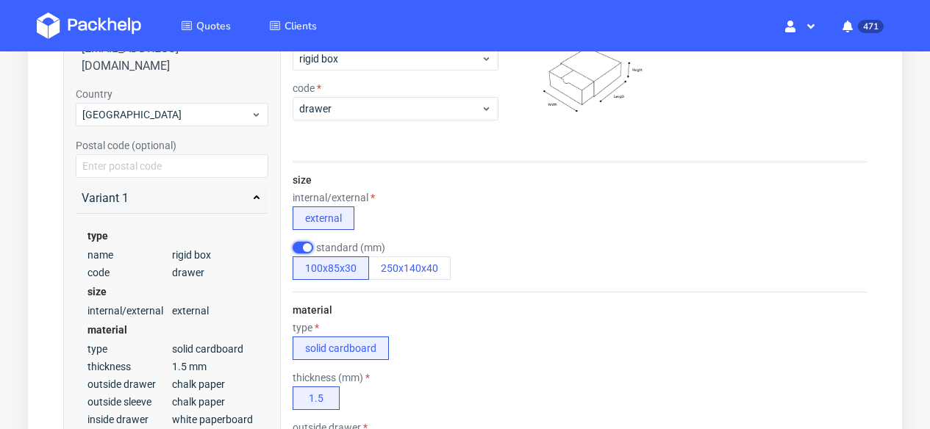
scroll to position [0, 0]
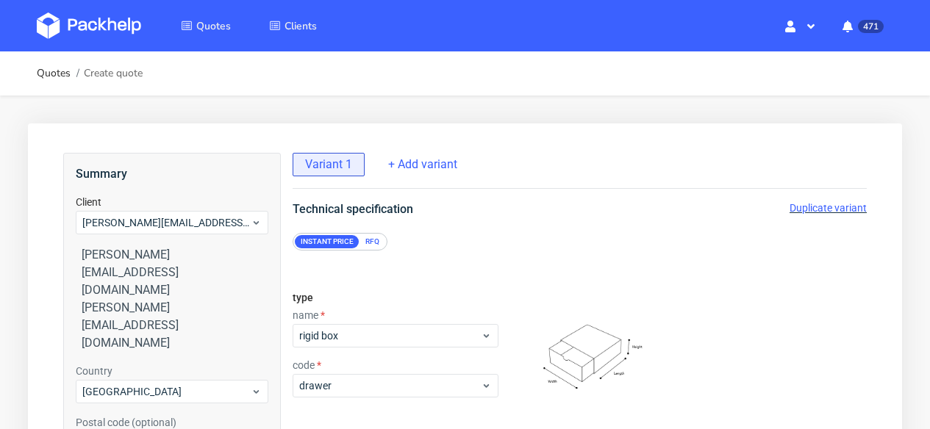
click at [372, 246] on div "RFQ" at bounding box center [372, 241] width 26 height 13
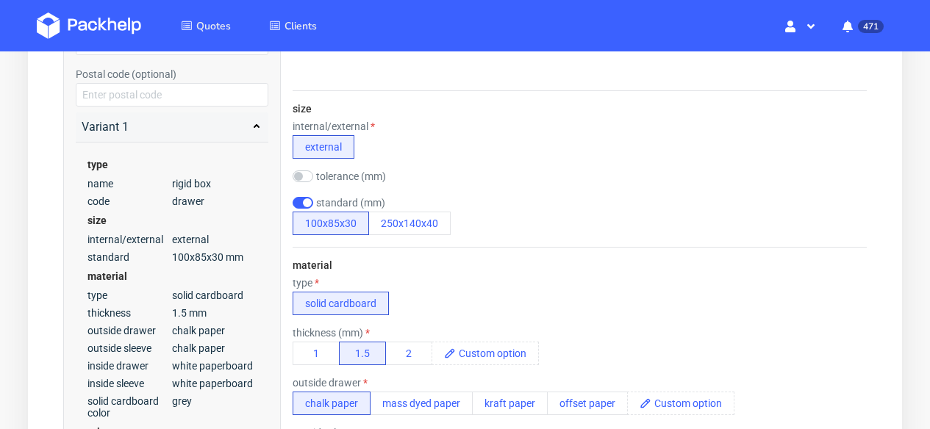
scroll to position [361, 0]
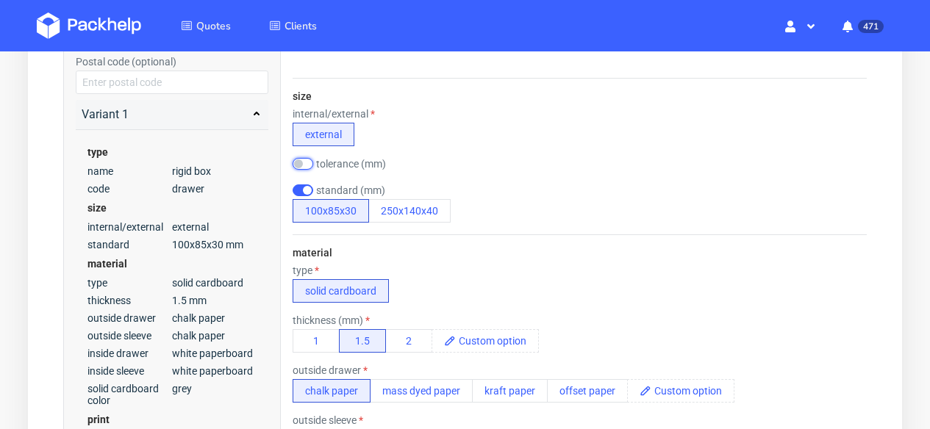
click at [304, 162] on input "checkbox" at bounding box center [303, 164] width 21 height 12
checkbox input "true"
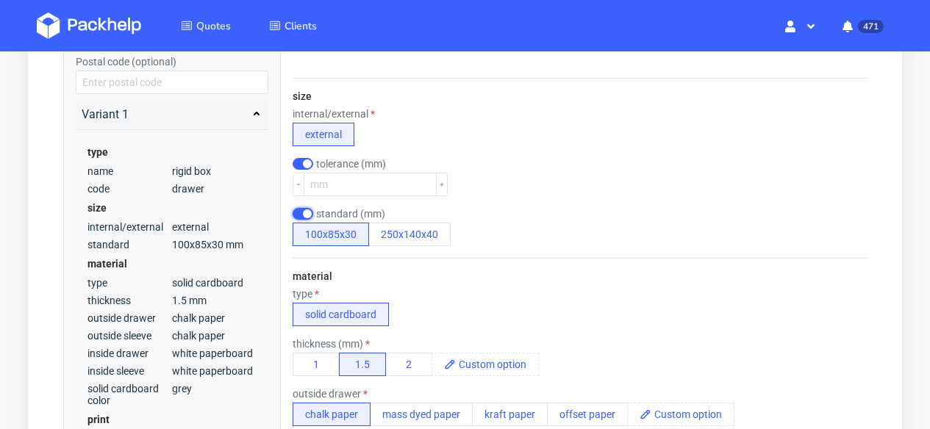
click at [302, 213] on input "checkbox" at bounding box center [303, 214] width 21 height 12
checkbox input "false"
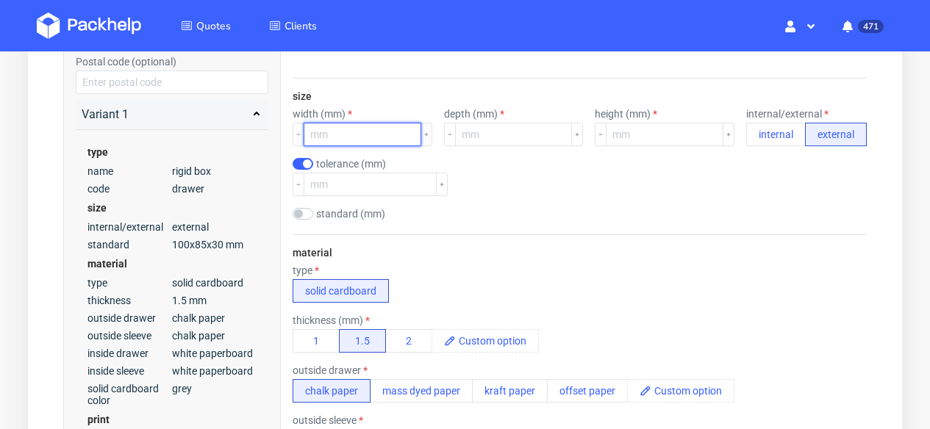
click at [367, 126] on input "number" at bounding box center [363, 135] width 118 height 24
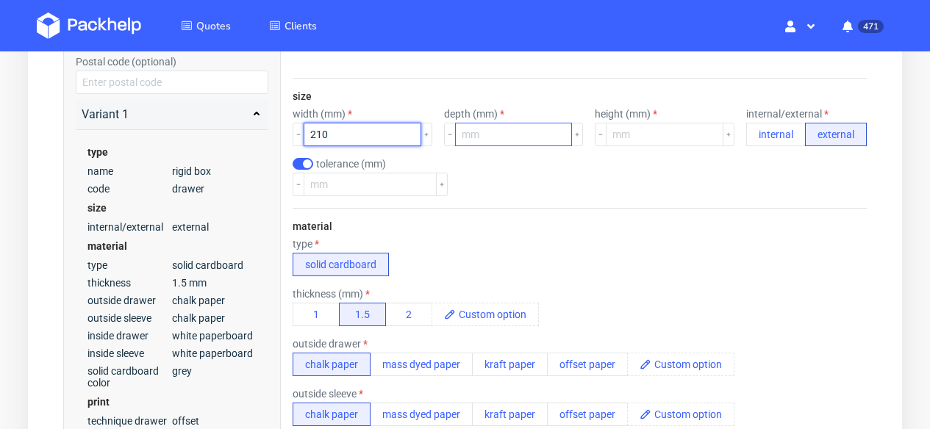
type input "210"
click at [531, 130] on input "number" at bounding box center [514, 135] width 118 height 24
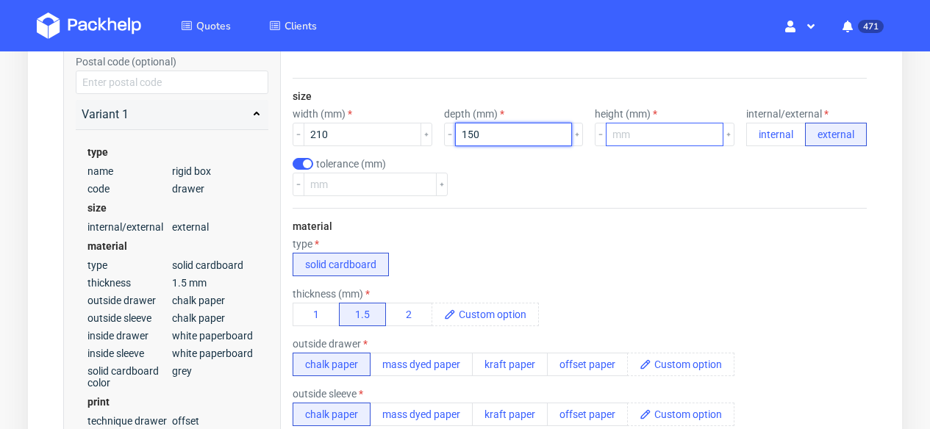
type input "150"
click at [637, 136] on input "number" at bounding box center [665, 135] width 118 height 24
type input "50"
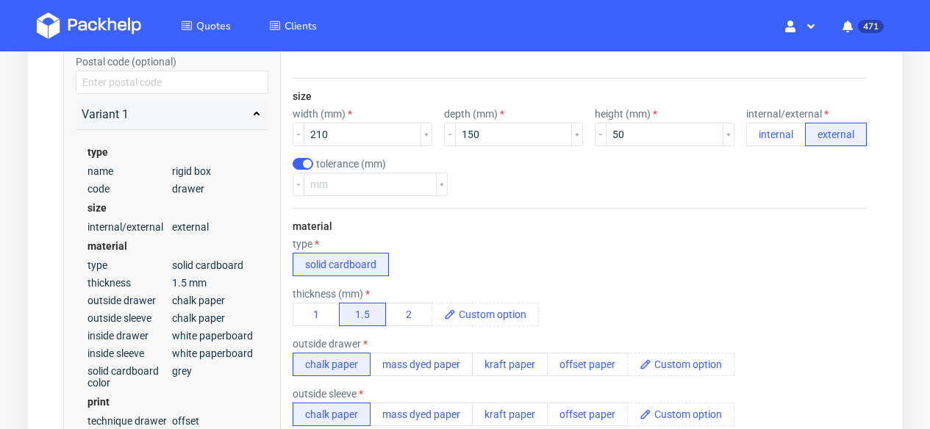
click at [643, 195] on div "tolerance (mm)" at bounding box center [580, 177] width 574 height 38
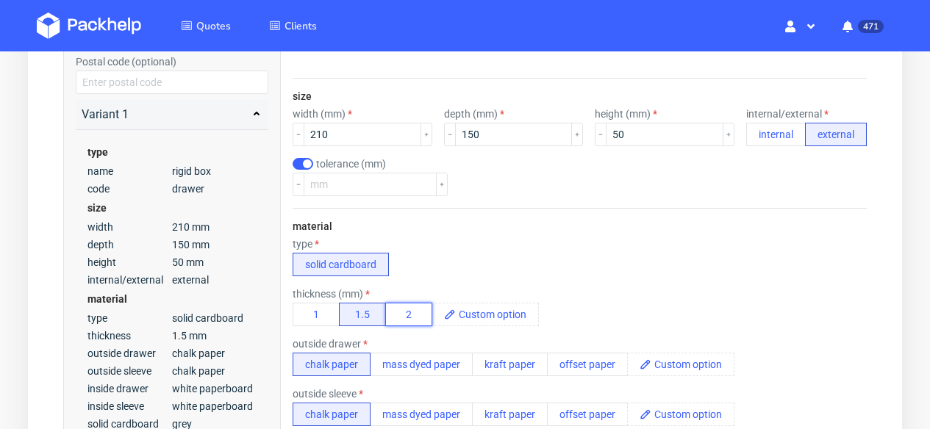
click at [405, 310] on button "2" at bounding box center [408, 315] width 47 height 24
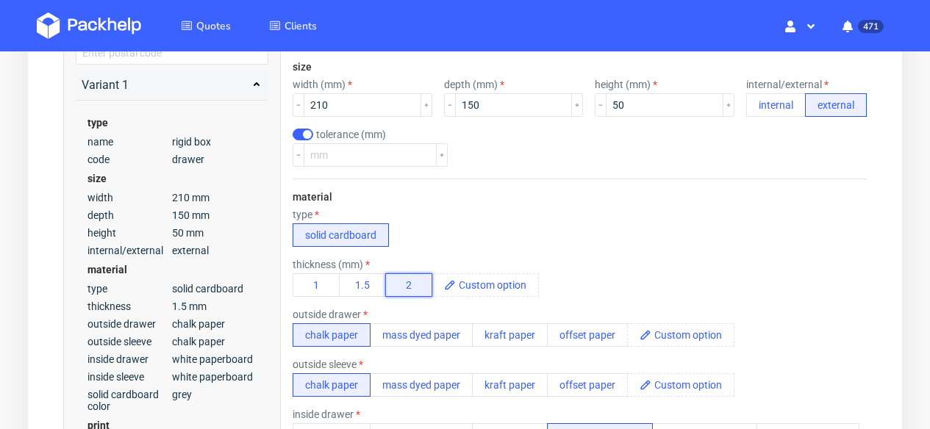
scroll to position [490, 0]
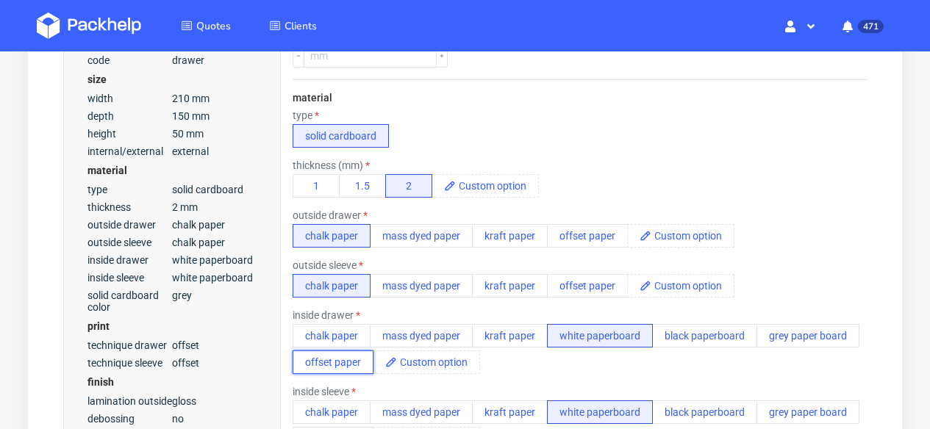
click at [309, 371] on button "offset paper" at bounding box center [333, 363] width 81 height 24
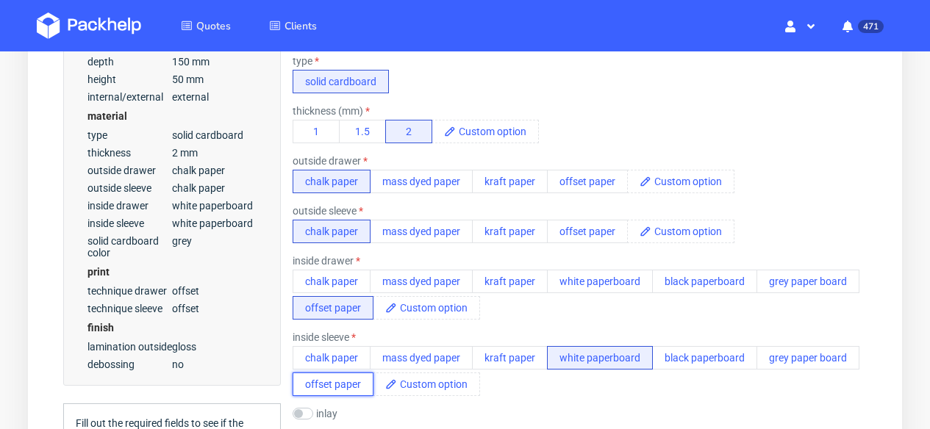
click at [318, 383] on button "offset paper" at bounding box center [333, 385] width 81 height 24
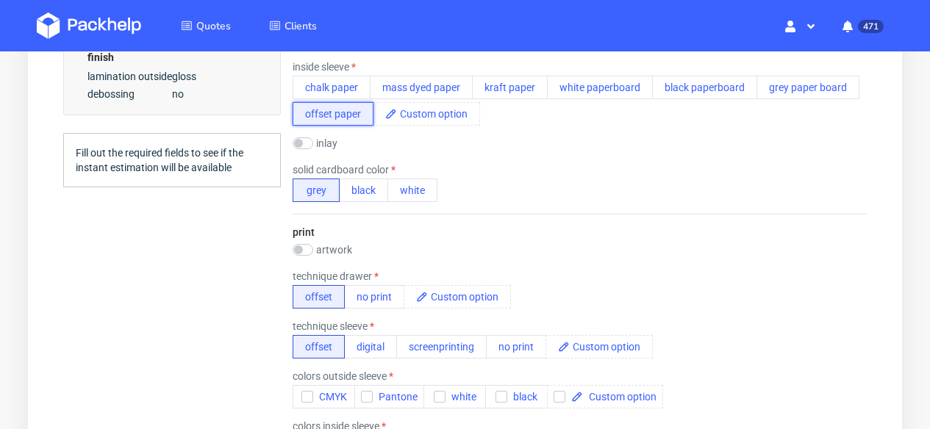
scroll to position [890, 0]
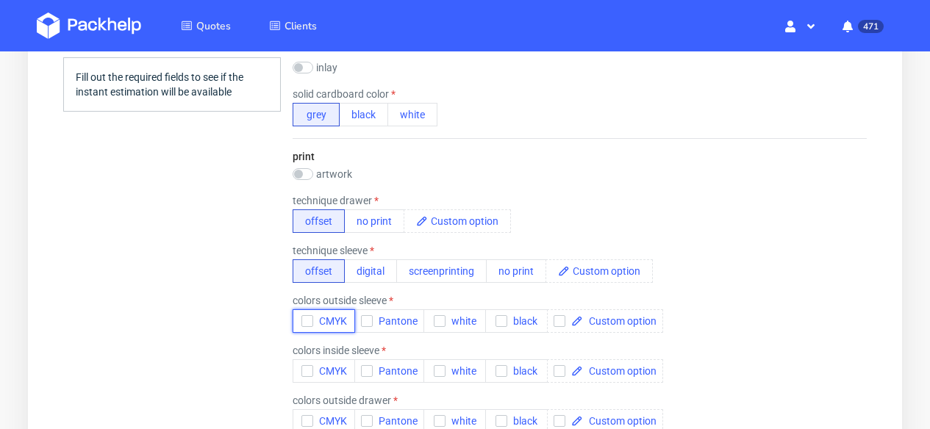
click at [307, 323] on icon "button" at bounding box center [307, 321] width 10 height 10
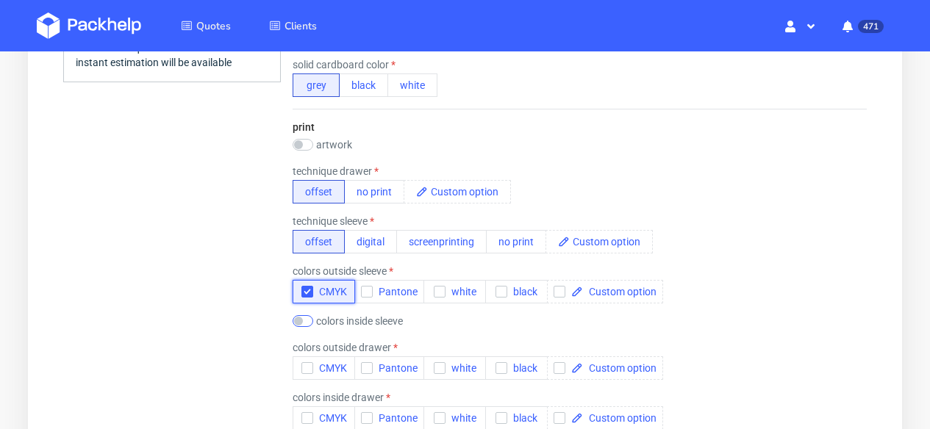
scroll to position [944, 0]
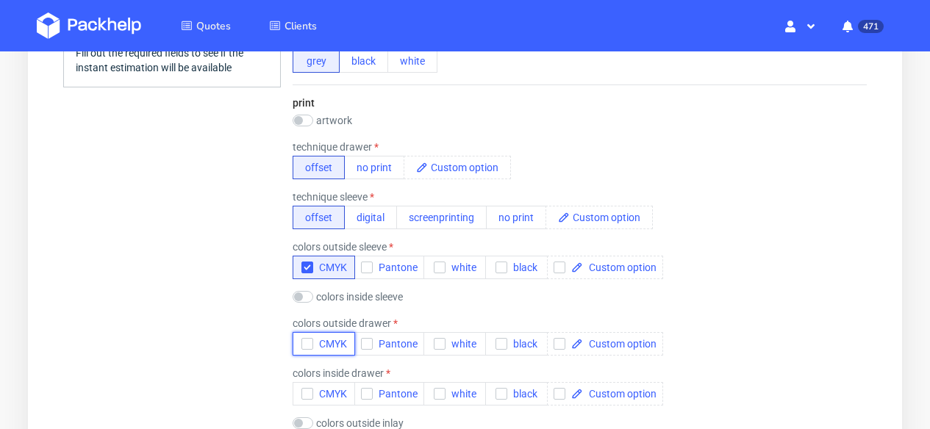
click at [309, 346] on icon "button" at bounding box center [307, 344] width 10 height 10
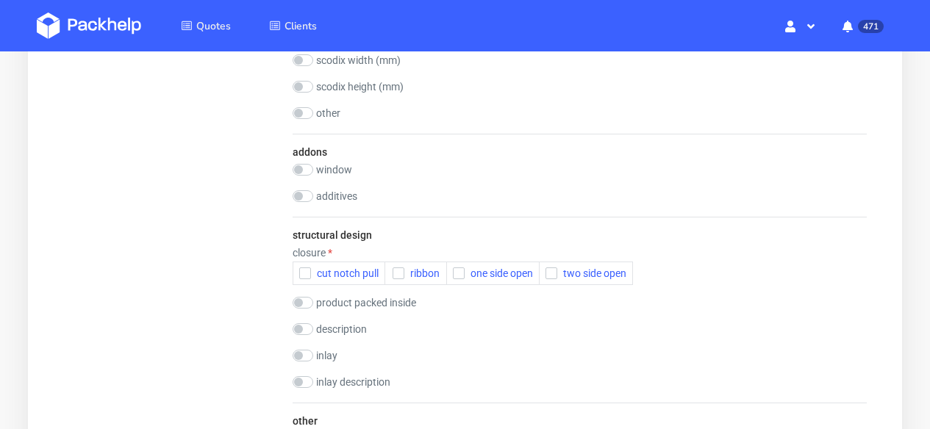
scroll to position [1842, 0]
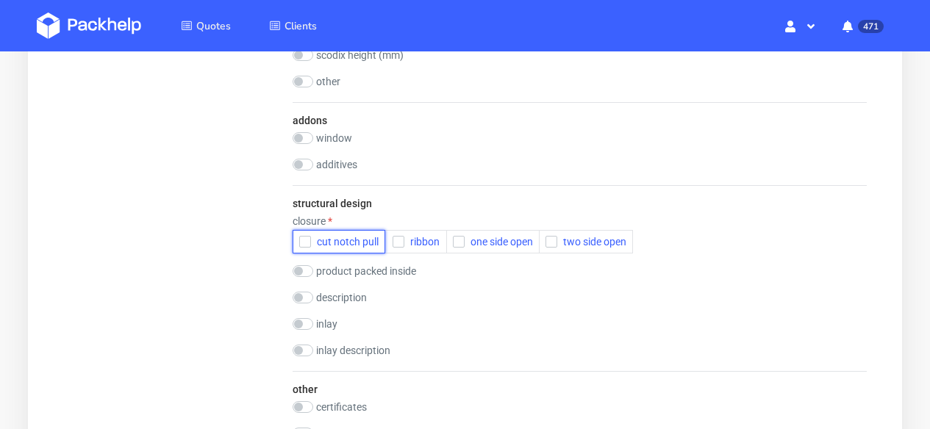
click at [343, 249] on button "cut notch pull" at bounding box center [339, 242] width 93 height 24
click at [454, 242] on icon "button" at bounding box center [459, 242] width 10 height 10
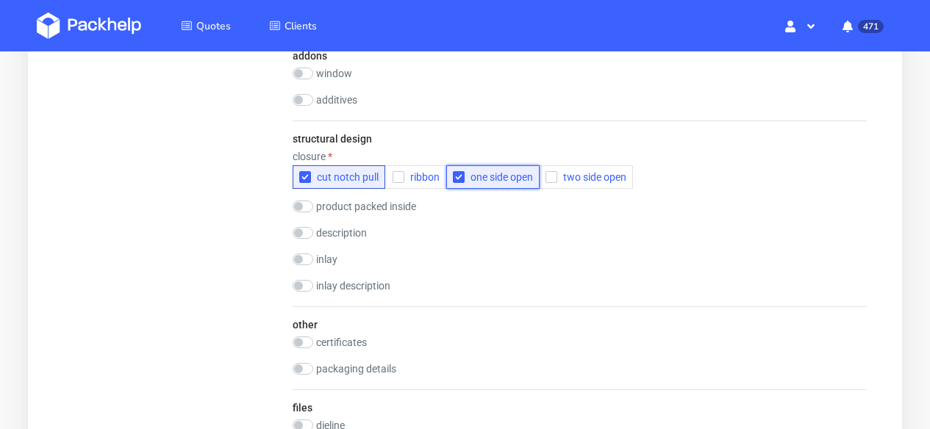
scroll to position [2130, 0]
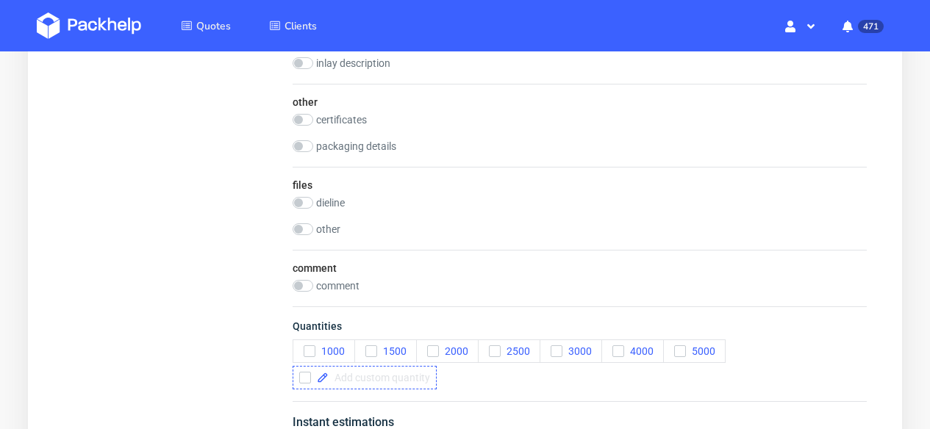
click at [367, 380] on span at bounding box center [379, 378] width 101 height 10
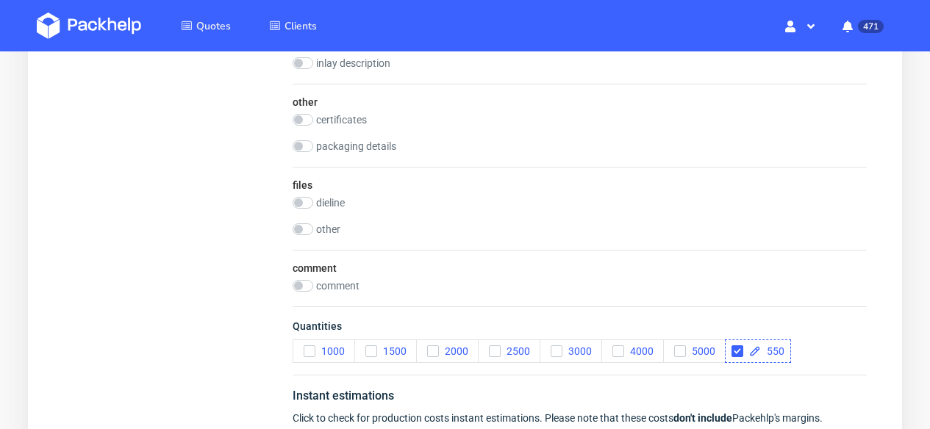
checkbox input "true"
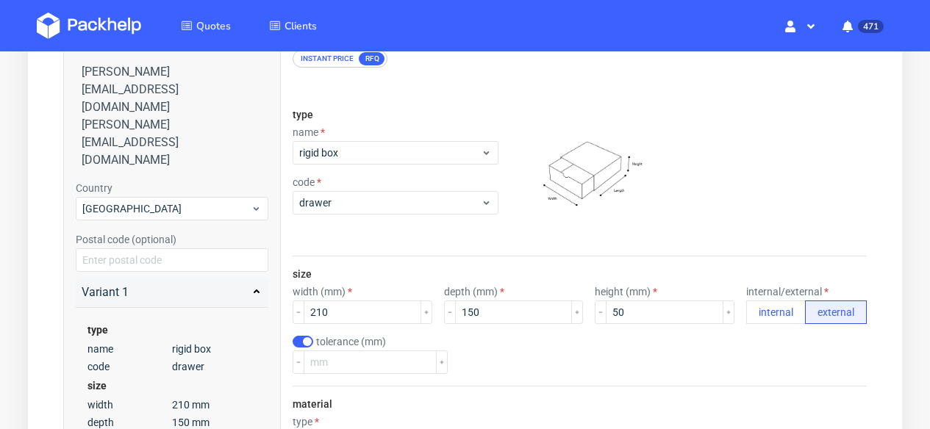
scroll to position [257, 0]
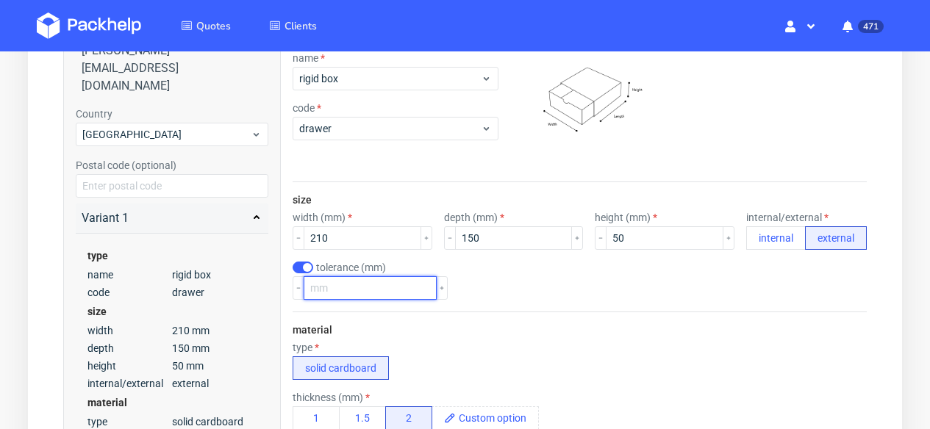
click at [341, 293] on input "number" at bounding box center [370, 288] width 133 height 24
checkbox input "false"
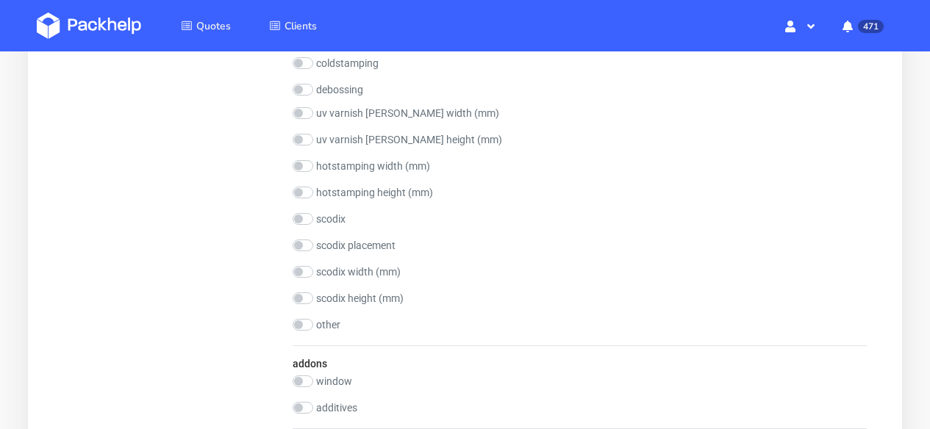
scroll to position [1715, 0]
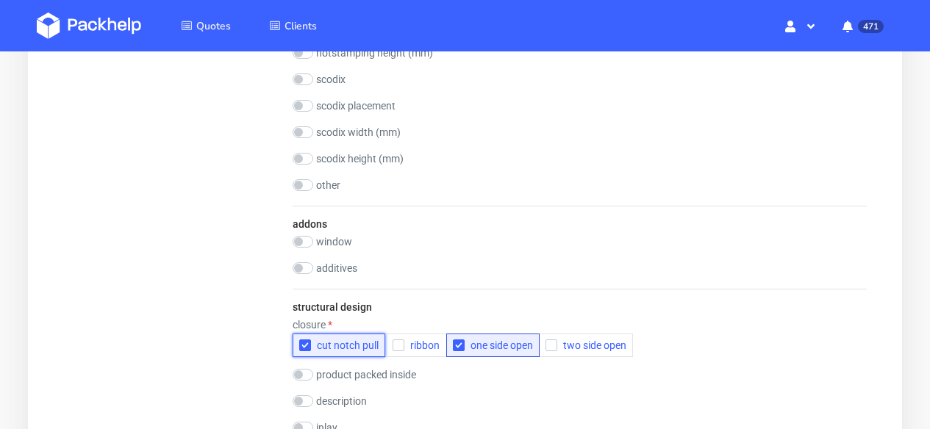
click at [305, 348] on icon "button" at bounding box center [305, 345] width 10 height 10
click at [417, 346] on span "ribbon" at bounding box center [421, 346] width 35 height 12
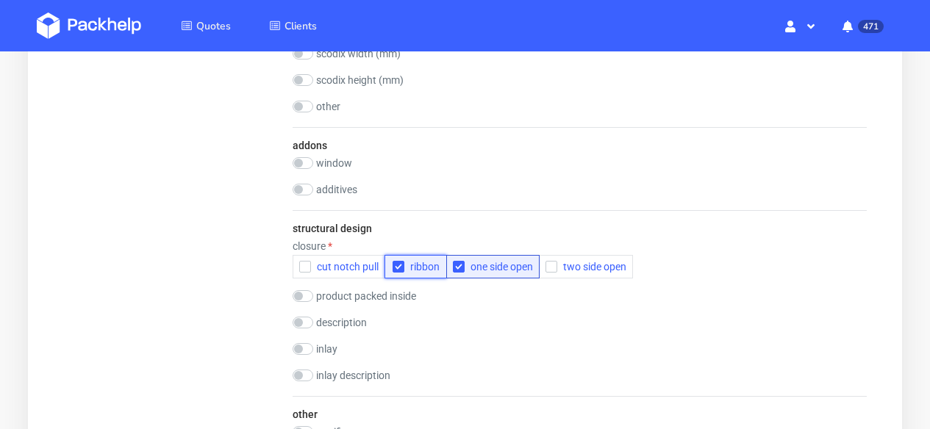
scroll to position [2240, 0]
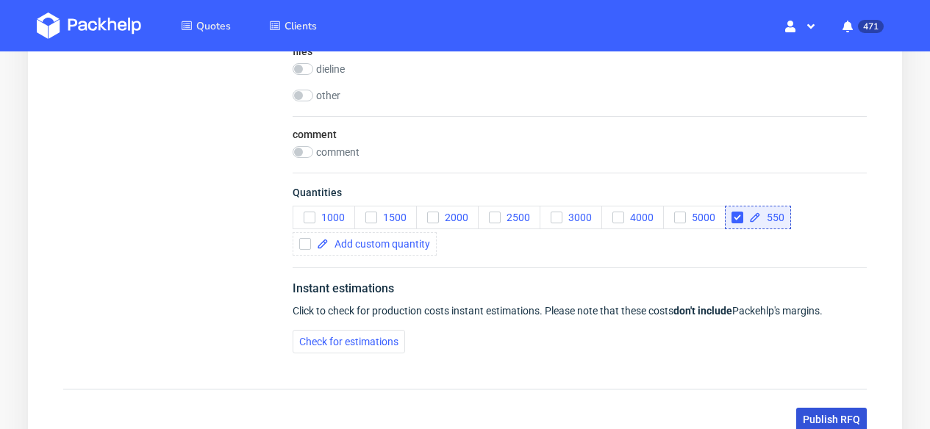
click at [838, 420] on span "Publish RFQ" at bounding box center [831, 420] width 57 height 10
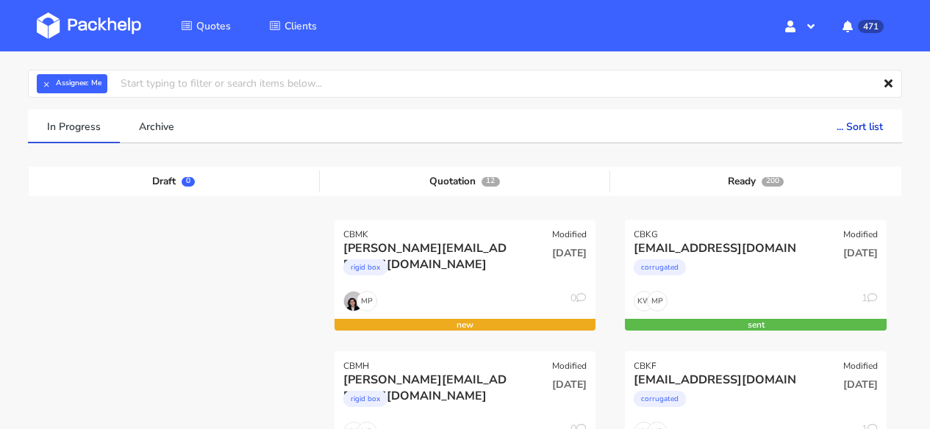
scroll to position [59, 0]
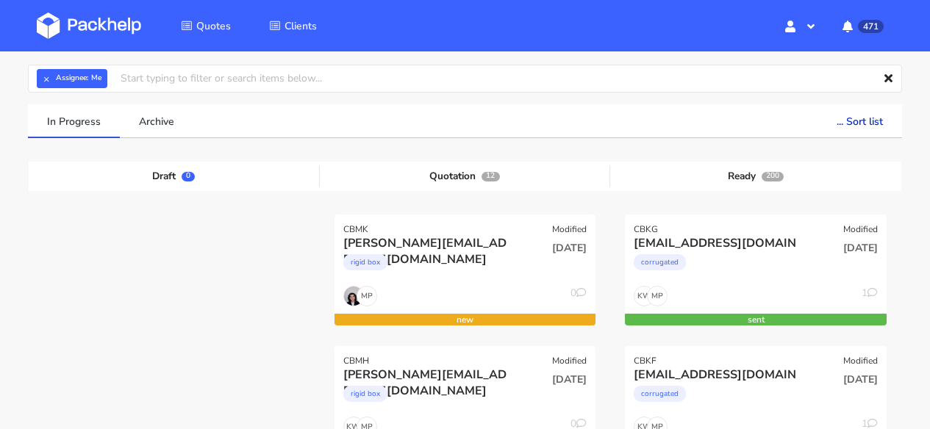
drag, startPoint x: 390, startPoint y: 281, endPoint x: 232, endPoint y: 1, distance: 320.6
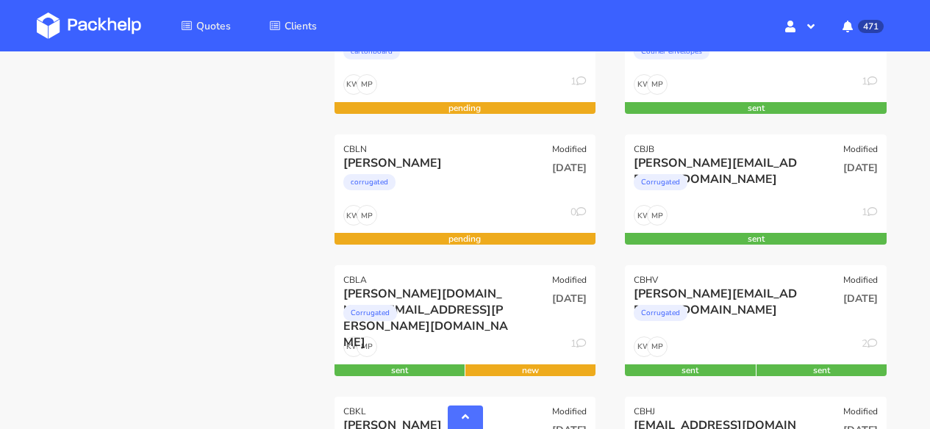
scroll to position [1068, 0]
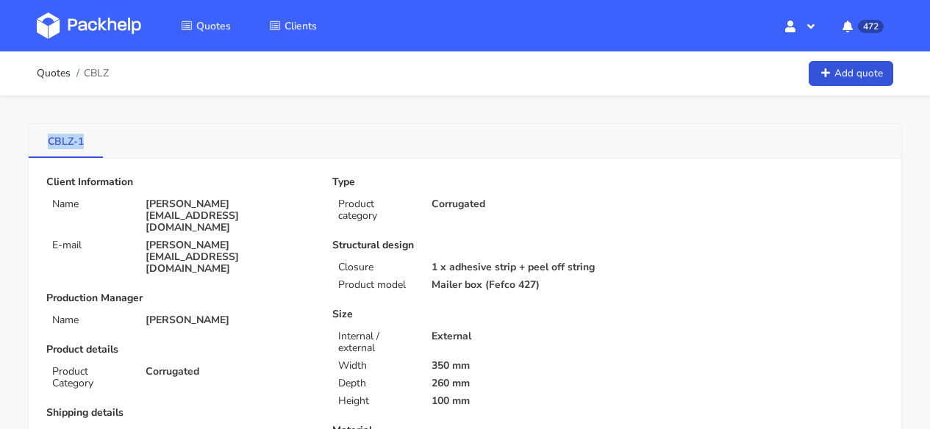
drag, startPoint x: 87, startPoint y: 140, endPoint x: 49, endPoint y: 141, distance: 37.5
click at [49, 141] on link "CBLZ-1" at bounding box center [66, 140] width 74 height 32
copy link "CBLZ-1"
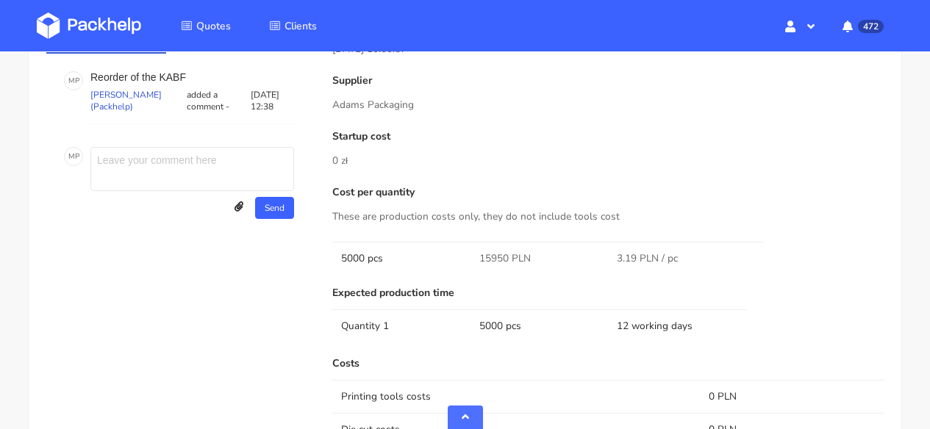
scroll to position [1143, 0]
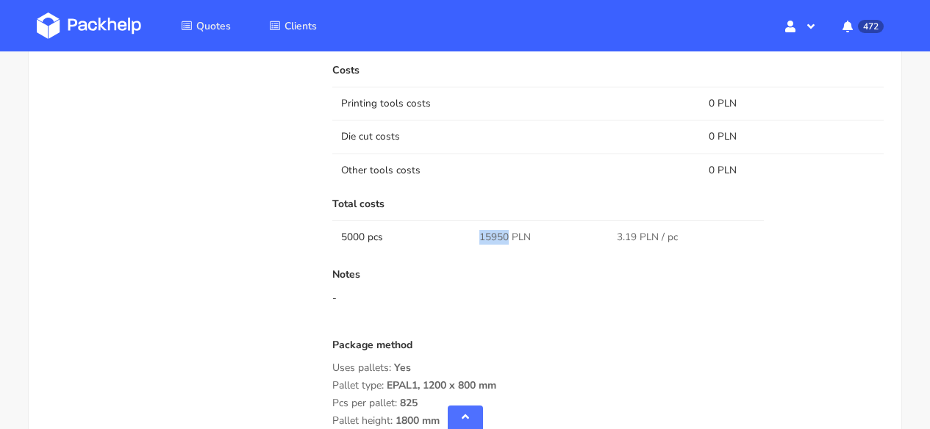
drag, startPoint x: 507, startPoint y: 248, endPoint x: 472, endPoint y: 248, distance: 34.6
click at [472, 248] on td "15950 PLN" at bounding box center [539, 237] width 138 height 33
copy span "15950"
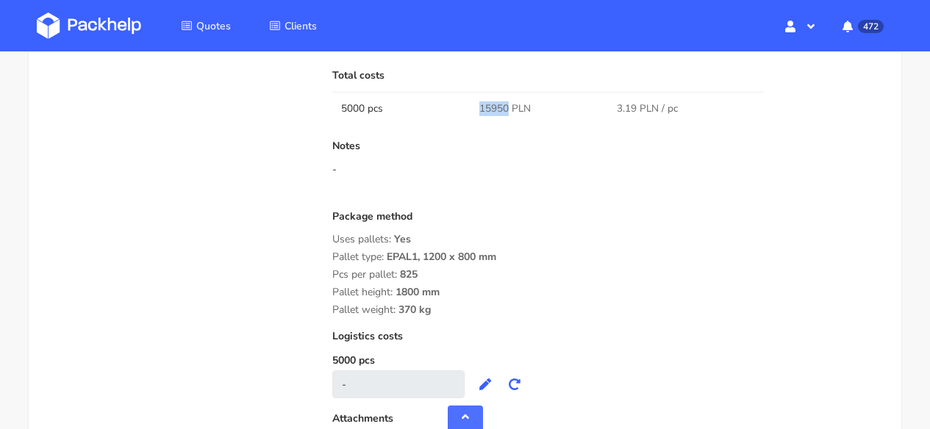
scroll to position [1423, 0]
